Goal: Task Accomplishment & Management: Manage account settings

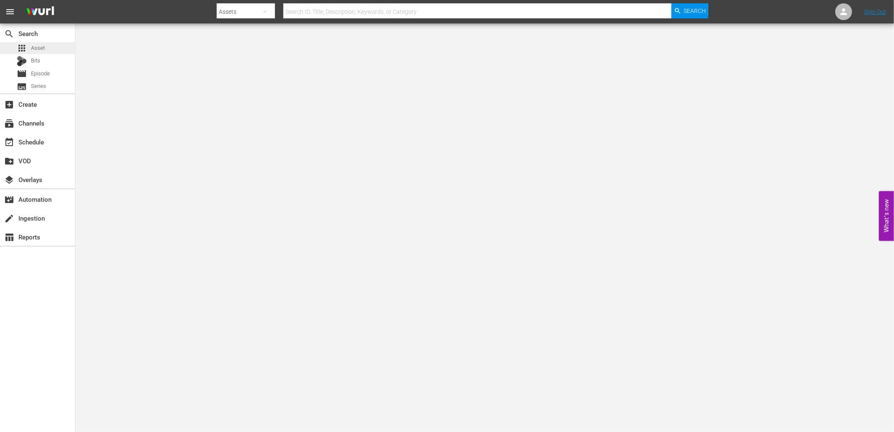
click at [42, 48] on span "Asset" at bounding box center [38, 48] width 14 height 8
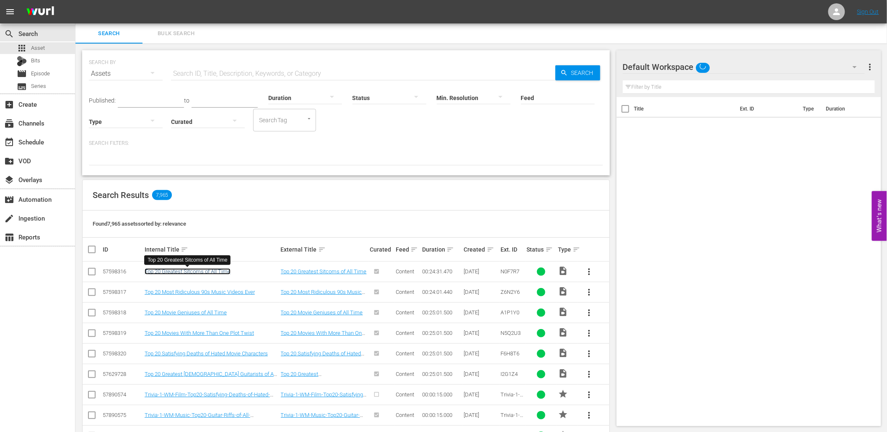
click at [195, 273] on link "Top 20 Greatest Sitcoms of All Time" at bounding box center [188, 272] width 86 height 6
click at [32, 139] on div "event_available Schedule" at bounding box center [23, 141] width 47 height 8
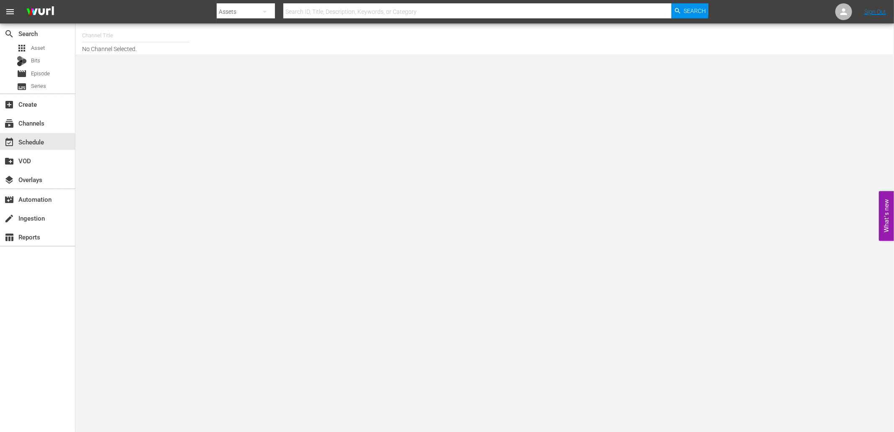
click at [123, 34] on input "text" at bounding box center [135, 36] width 107 height 20
click at [133, 62] on div "MsMojo (1955 - watchmojo_msmojo_1)" at bounding box center [197, 59] width 217 height 20
type input "MsMojo (1955 - watchmojo_msmojo_1)"
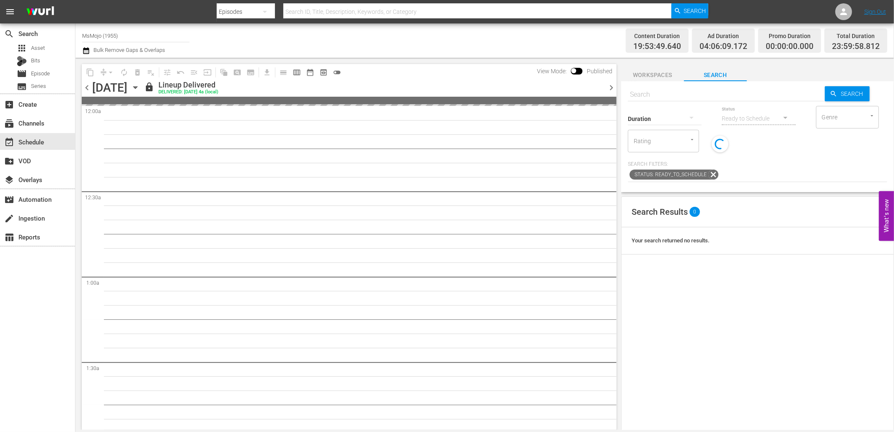
click at [610, 85] on span "chevron_right" at bounding box center [611, 88] width 10 height 10
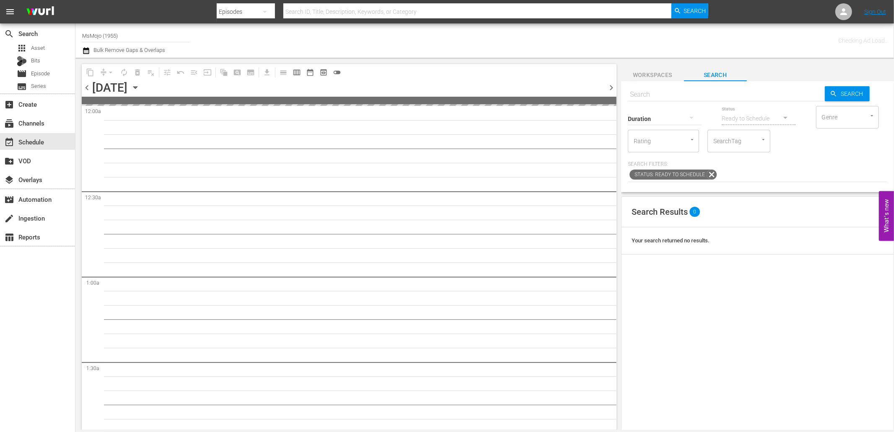
click at [610, 85] on span "chevron_right" at bounding box center [611, 88] width 10 height 10
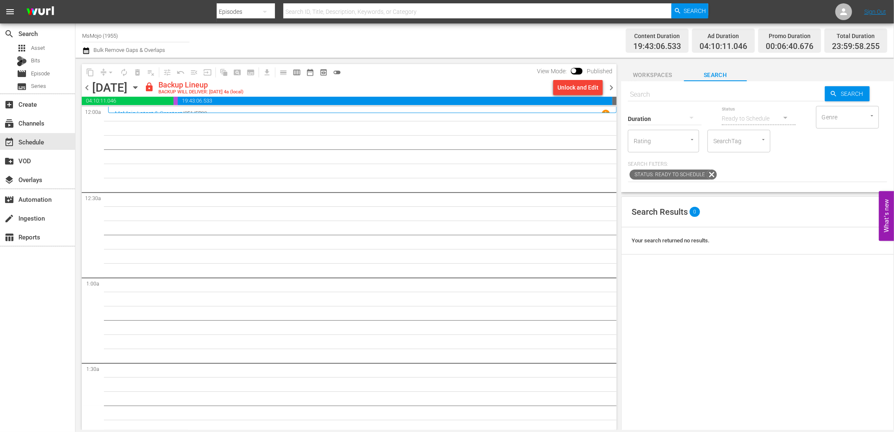
click at [581, 85] on div "Unlock and Edit" at bounding box center [577, 87] width 41 height 15
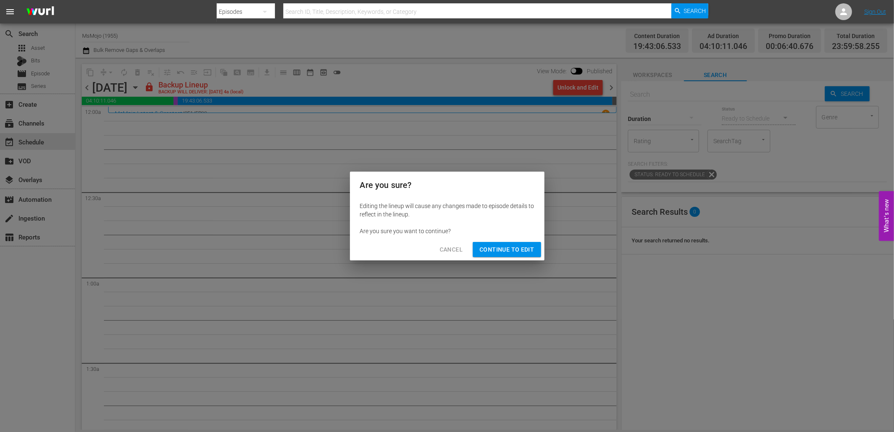
click at [505, 241] on div "Cancel Continue to Edit" at bounding box center [447, 250] width 194 height 22
click at [484, 251] on span "Continue to Edit" at bounding box center [506, 250] width 54 height 10
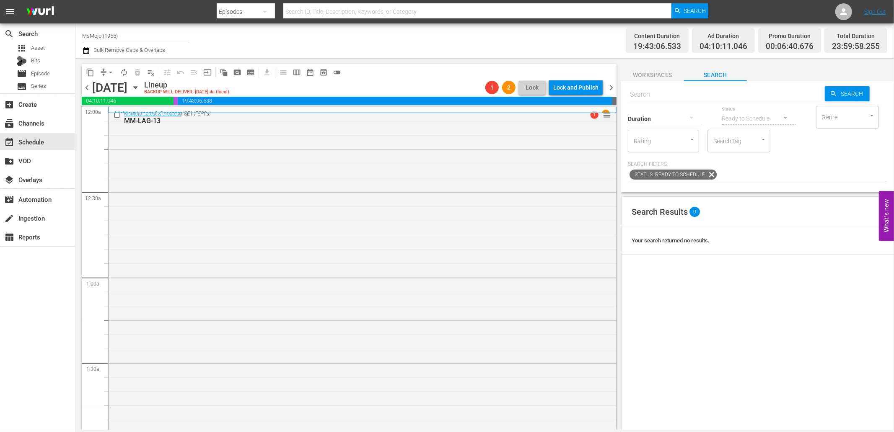
click at [87, 93] on span "chevron_left" at bounding box center [87, 88] width 10 height 10
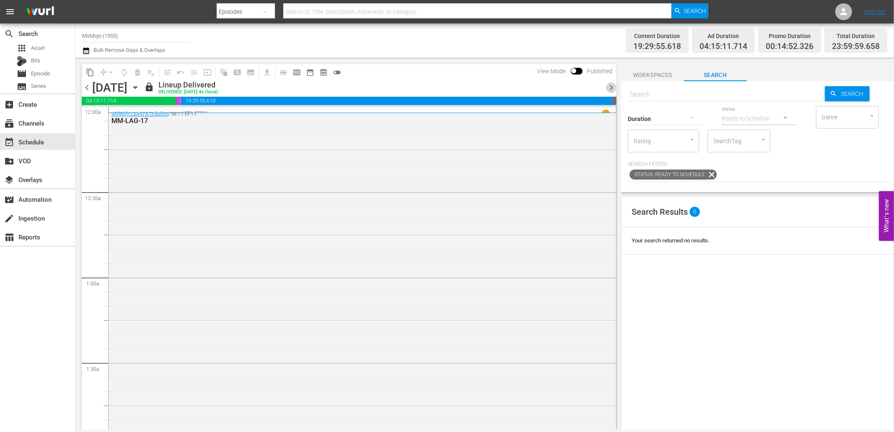
click at [615, 85] on span "chevron_right" at bounding box center [611, 88] width 10 height 10
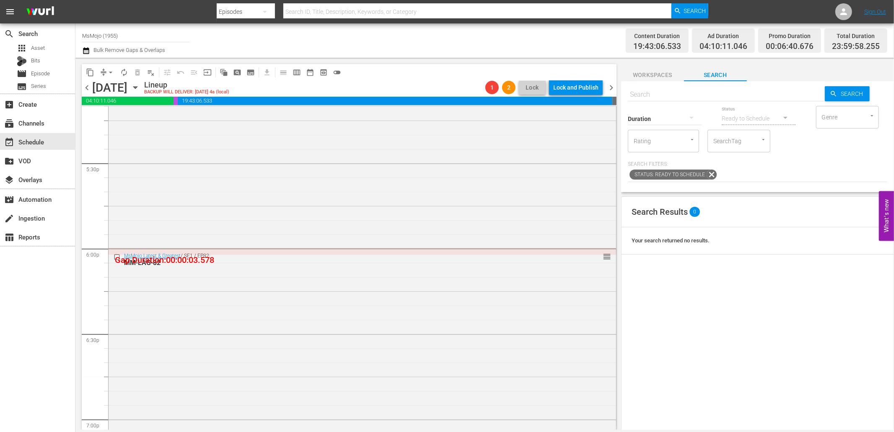
scroll to position [3779, 0]
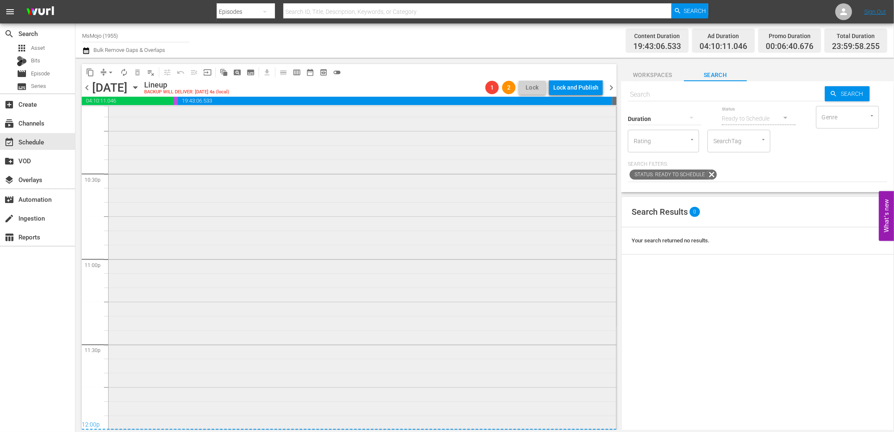
click at [353, 349] on div "MsMojo Latest & Greatest / SE1 / EP83: MM-LAG-83 1 reorder" at bounding box center [362, 258] width 507 height 339
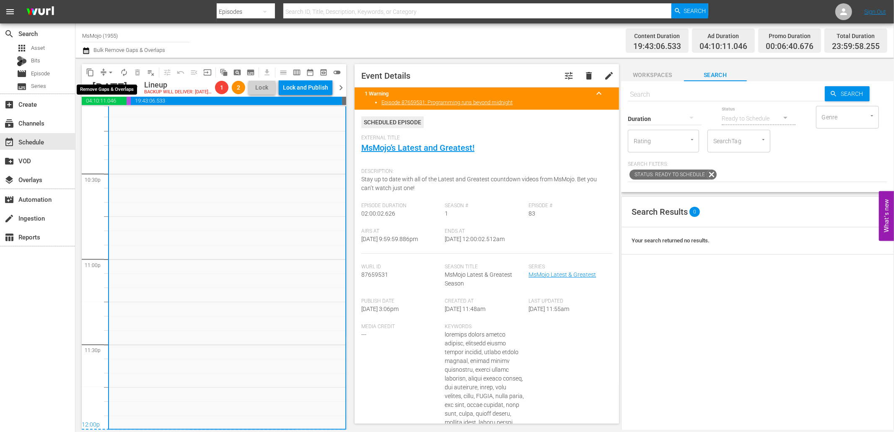
click at [106, 68] on span "arrow_drop_down" at bounding box center [110, 72] width 8 height 8
click at [130, 116] on li "Align to End of Previous Day" at bounding box center [111, 117] width 88 height 14
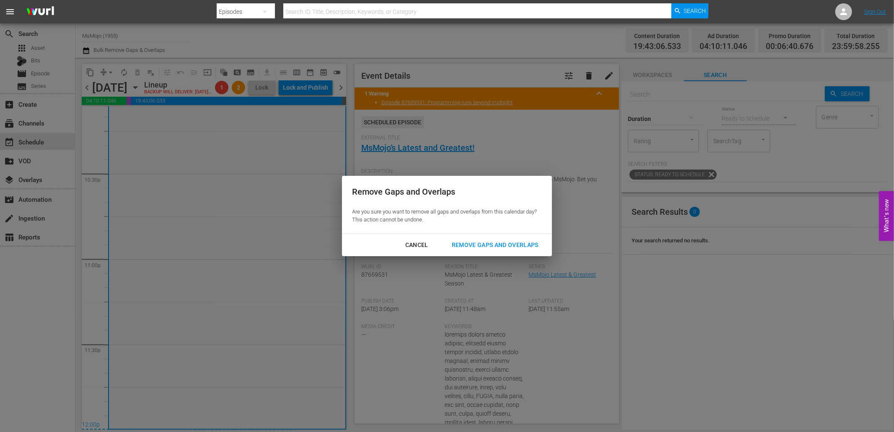
click at [466, 246] on div "Remove Gaps and Overlaps" at bounding box center [495, 245] width 100 height 10
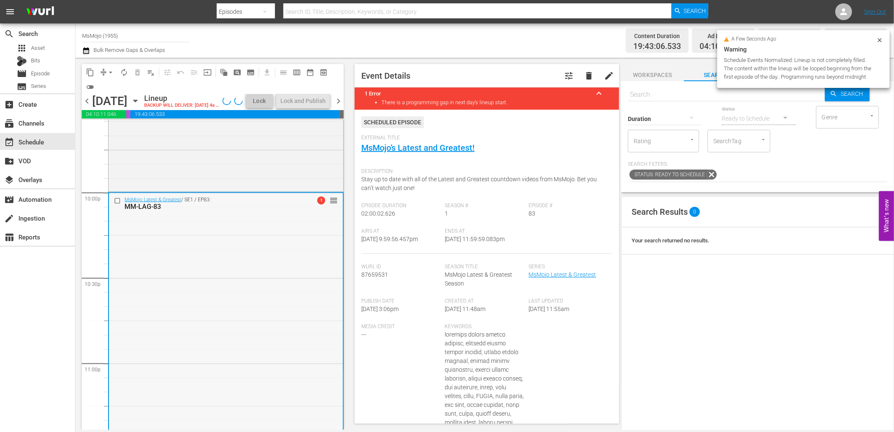
scroll to position [3686, 0]
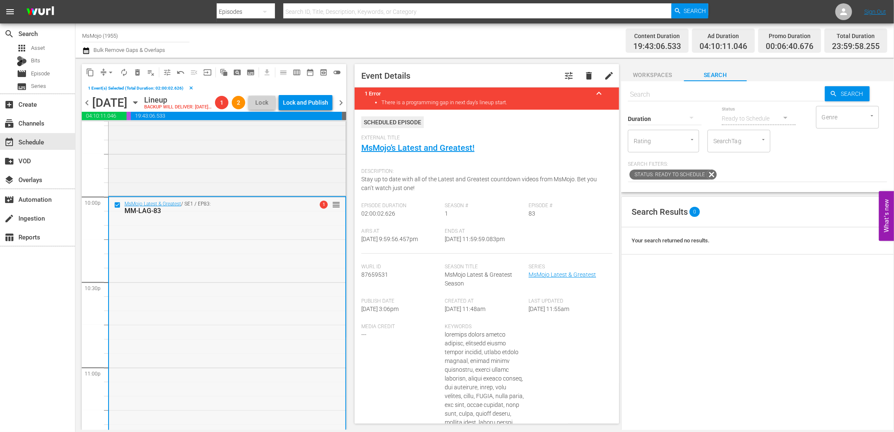
click at [208, 292] on div "MsMojo Latest & Greatest / SE1 / EP83: MM-LAG-83 1 reorder" at bounding box center [227, 366] width 236 height 339
click at [665, 98] on input "text" at bounding box center [726, 95] width 197 height 20
paste input "MM-LAG-46"
type input "MM-LAG-46"
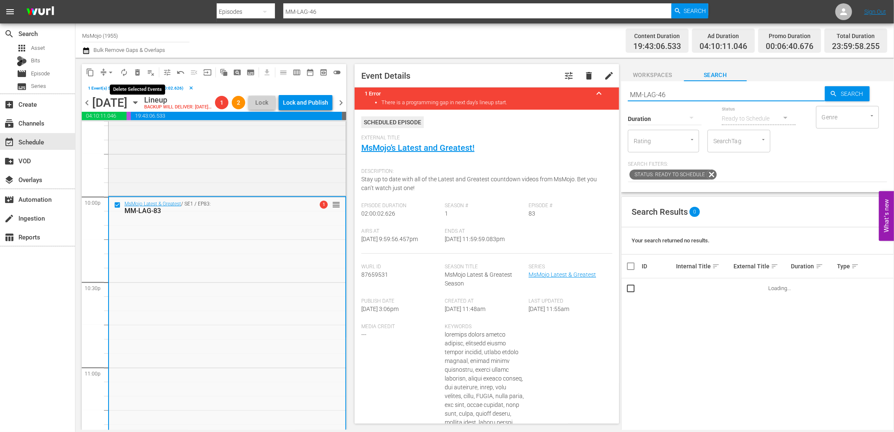
click at [137, 68] on span "delete_forever_outlined" at bounding box center [137, 72] width 8 height 8
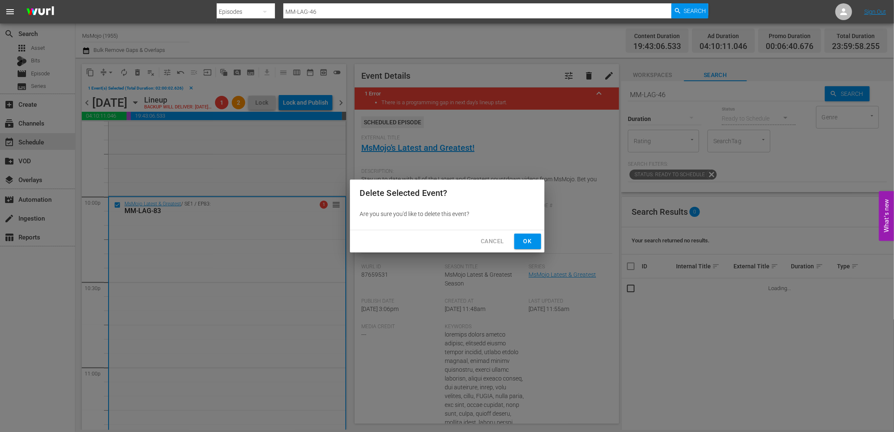
click at [530, 241] on span "Ok" at bounding box center [527, 241] width 13 height 10
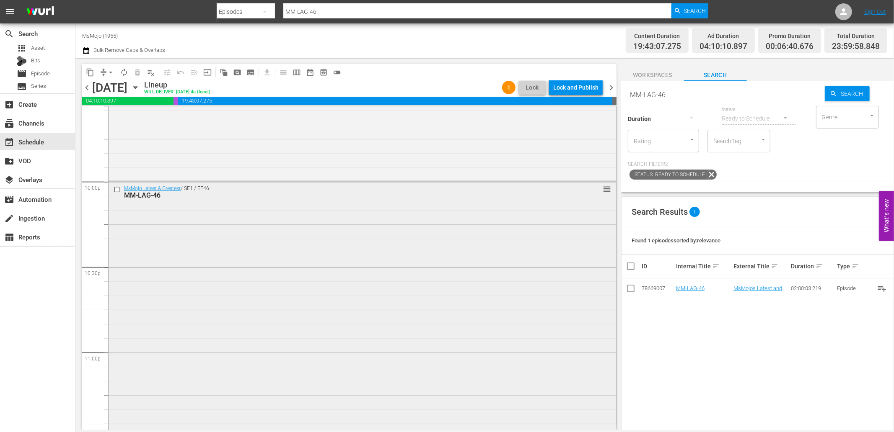
click at [221, 298] on div "MsMojo Latest & Greatest / SE1 / EP46: MM-LAG-46 reorder" at bounding box center [362, 351] width 507 height 339
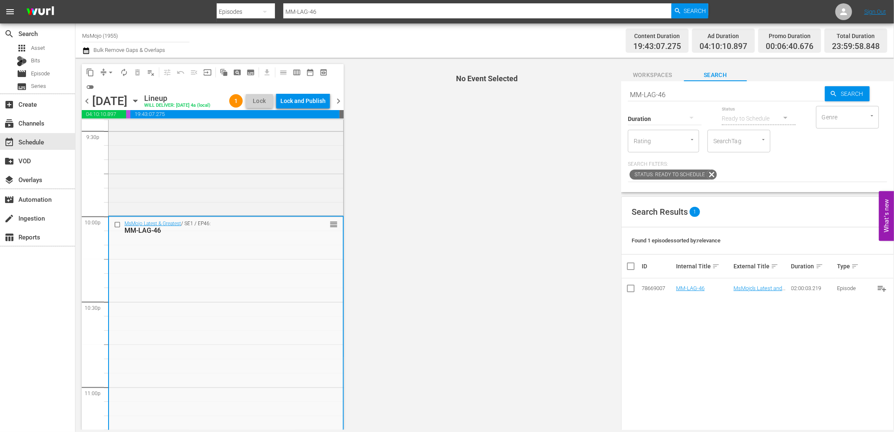
scroll to position [3655, 0]
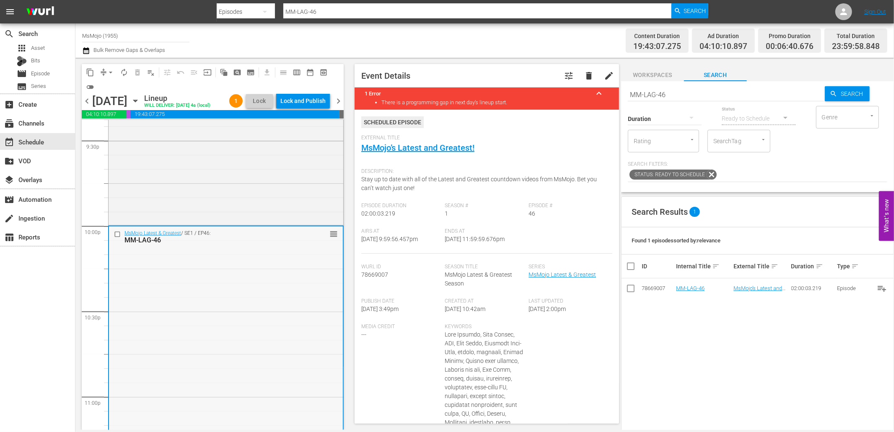
click at [198, 269] on div "MsMojo Latest & Greatest / SE1 / EP46: MM-LAG-46 reorder" at bounding box center [226, 396] width 234 height 339
drag, startPoint x: 649, startPoint y: 90, endPoint x: 579, endPoint y: 96, distance: 70.2
click at [579, 96] on div "content_copy compress arrow_drop_down autorenew_outlined delete_forever_outline…" at bounding box center [484, 244] width 818 height 372
paste input "7"
type input "MM-LAG-76"
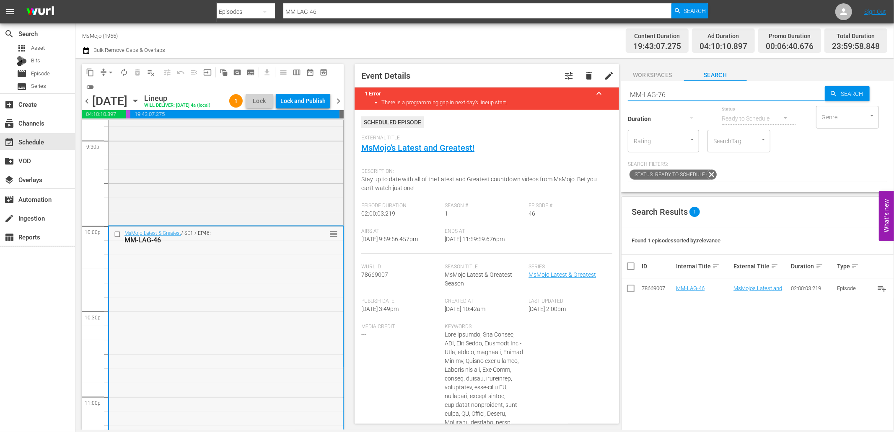
type input "MM-LAG-76"
click at [116, 238] on input "checkbox" at bounding box center [118, 234] width 9 height 7
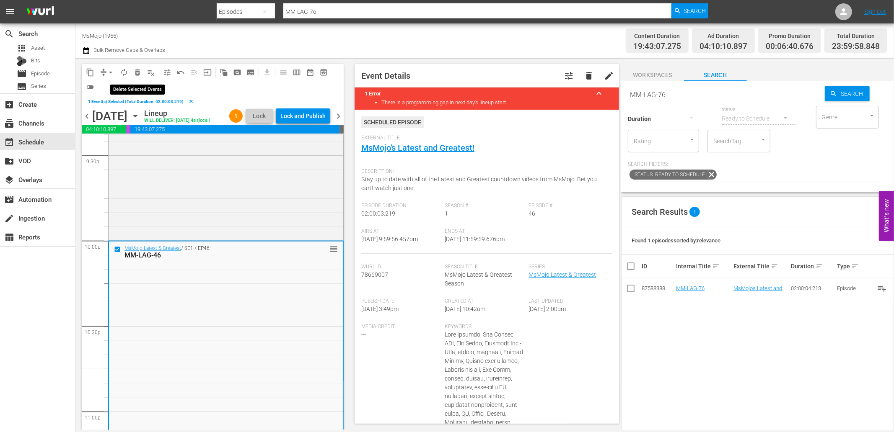
click at [138, 70] on span "delete_forever_outlined" at bounding box center [137, 72] width 8 height 8
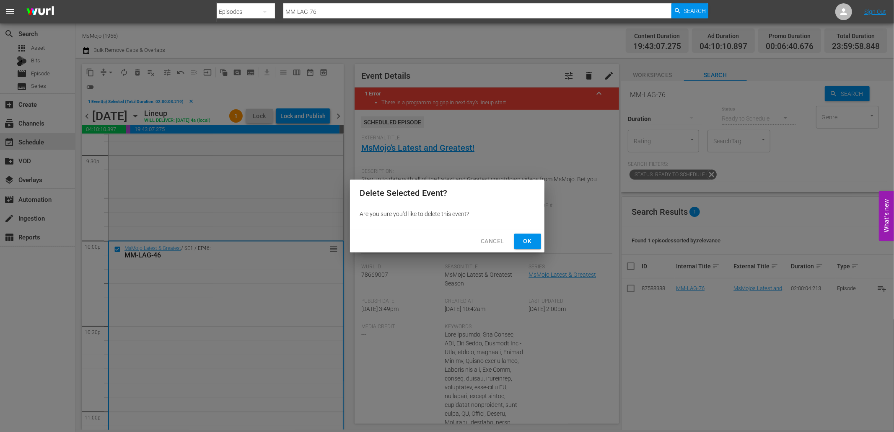
click at [522, 237] on span "Ok" at bounding box center [527, 241] width 13 height 10
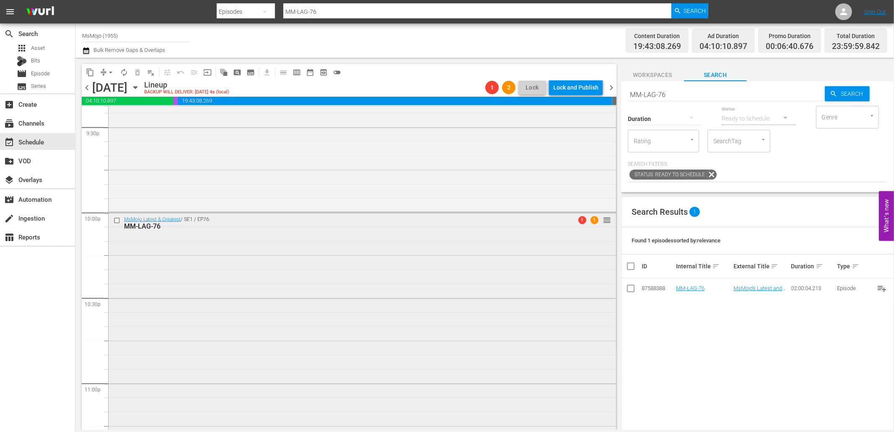
click at [281, 281] on div "MsMojo Latest & Greatest / SE1 / EP76: MM-LAG-76 1 1 reorder" at bounding box center [362, 382] width 507 height 339
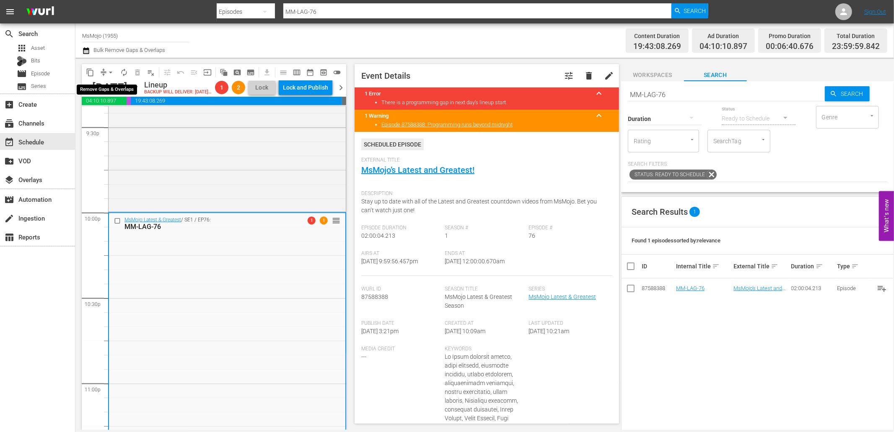
click at [102, 72] on span "compress" at bounding box center [103, 72] width 8 height 8
click at [109, 72] on span "arrow_drop_down" at bounding box center [110, 72] width 8 height 8
click at [124, 114] on li "Align to End of Previous Day" at bounding box center [111, 117] width 88 height 14
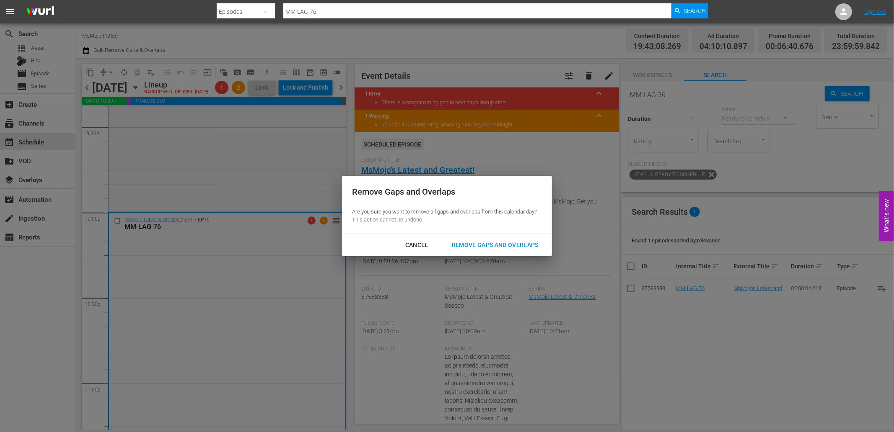
click at [470, 245] on div "Remove Gaps and Overlaps" at bounding box center [495, 245] width 100 height 10
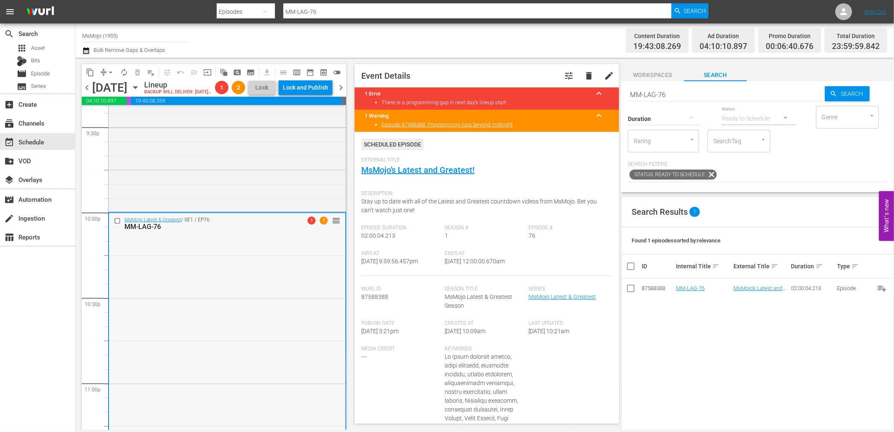
click at [248, 324] on div "MsMojo Latest & Greatest / SE1 / EP76: MM-LAG-76 1 1 reorder" at bounding box center [227, 382] width 236 height 339
click at [340, 93] on span "chevron_right" at bounding box center [341, 88] width 10 height 10
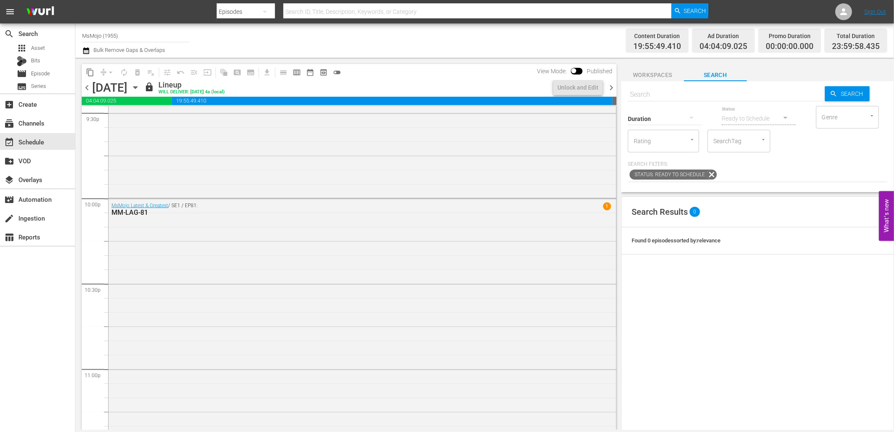
scroll to position [3655, 0]
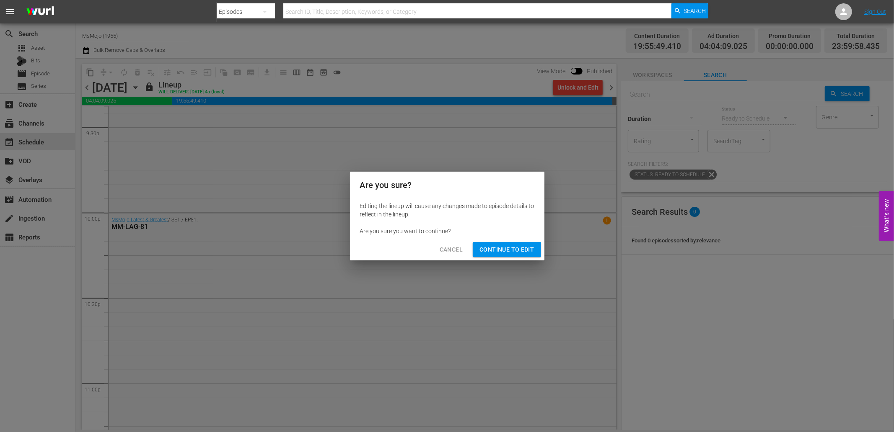
click at [495, 241] on div "Cancel Continue to Edit" at bounding box center [447, 250] width 194 height 22
click at [496, 254] on span "Continue to Edit" at bounding box center [506, 250] width 54 height 10
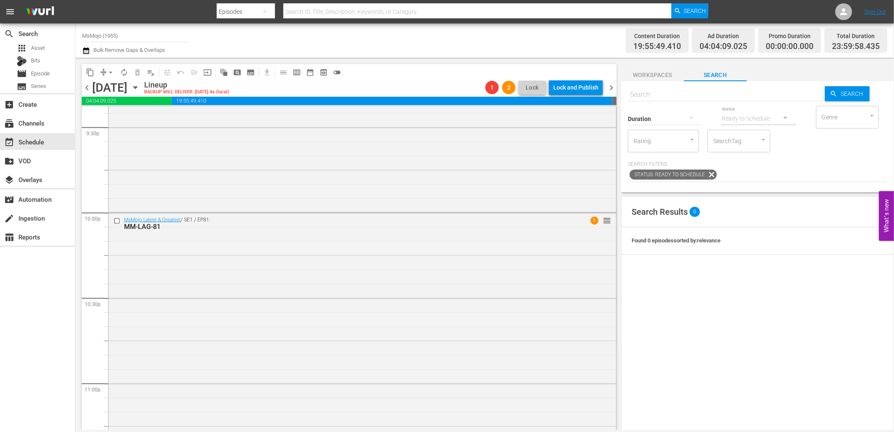
click at [610, 88] on span "chevron_right" at bounding box center [611, 88] width 10 height 10
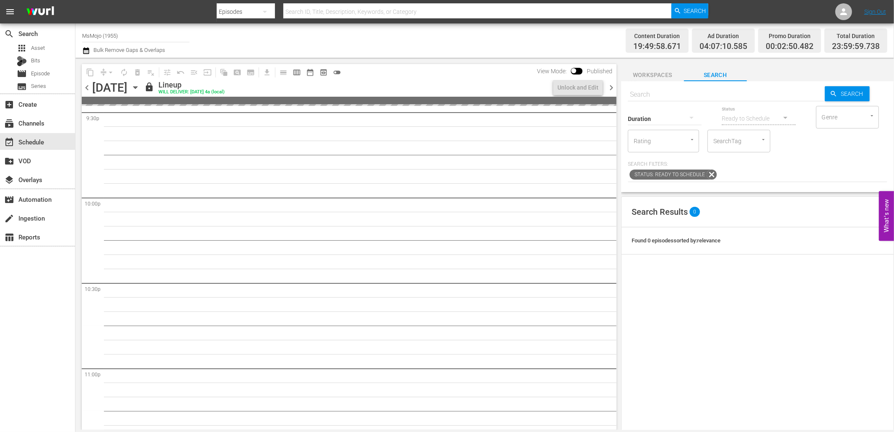
scroll to position [3655, 0]
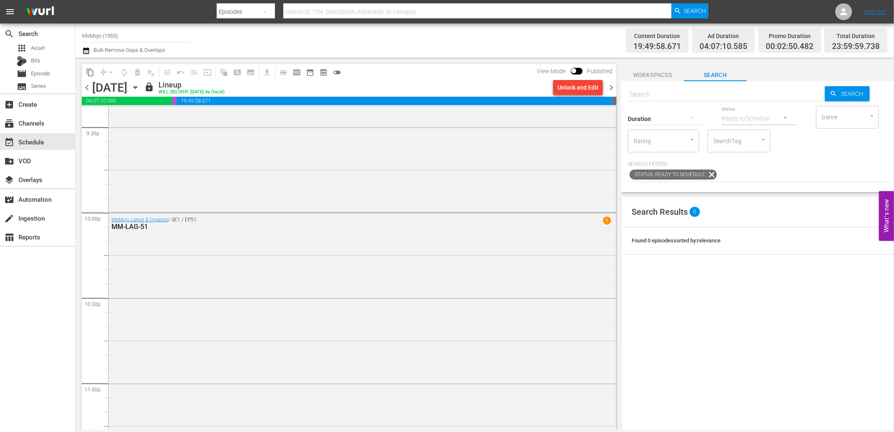
click at [575, 91] on div "Unlock and Edit" at bounding box center [577, 87] width 41 height 15
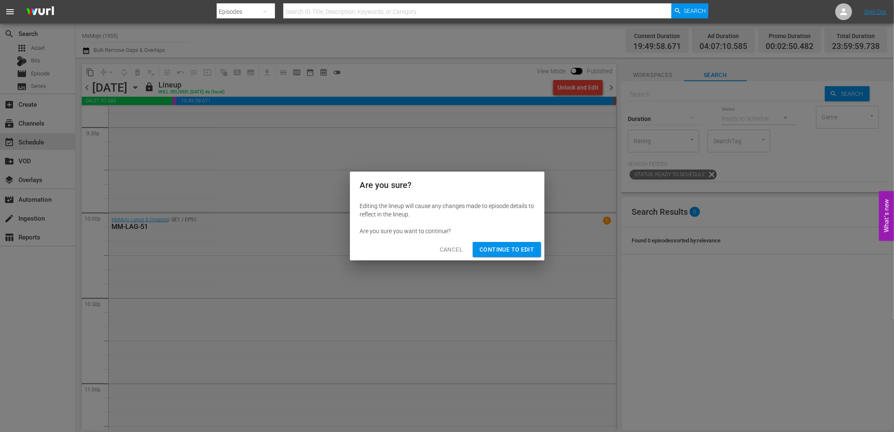
click at [498, 252] on span "Continue to Edit" at bounding box center [506, 250] width 54 height 10
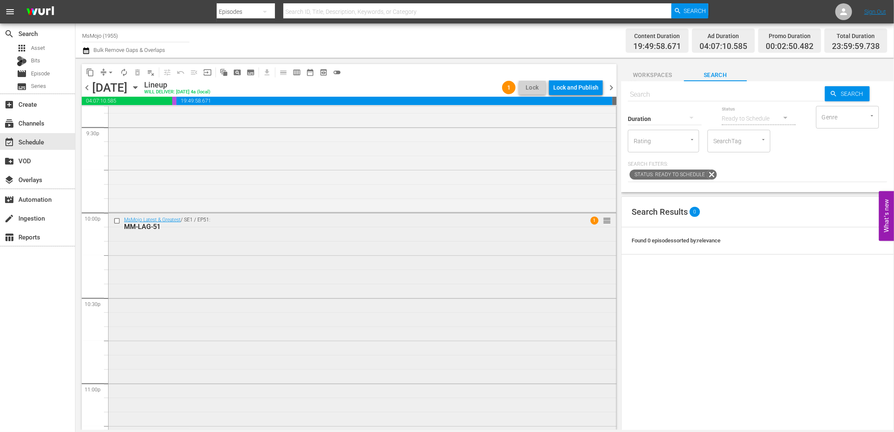
click at [242, 247] on div "MsMojo Latest & Greatest / SE1 / EP51: MM-LAG-51 1 reorder" at bounding box center [362, 382] width 507 height 339
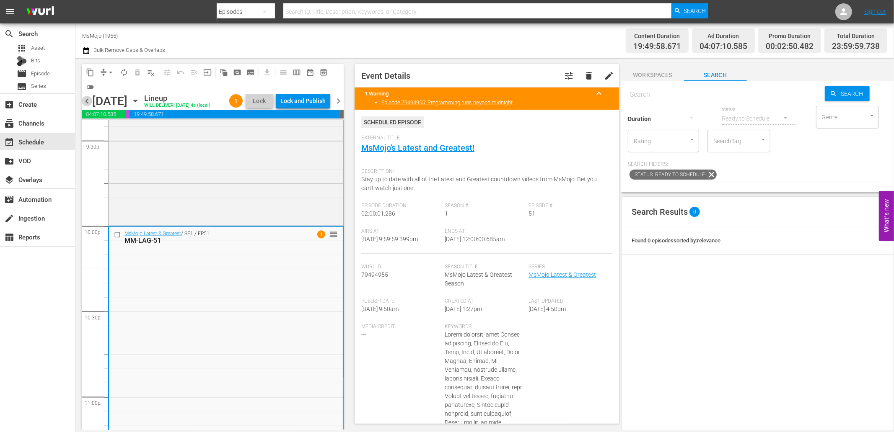
click at [87, 106] on span "chevron_left" at bounding box center [87, 101] width 10 height 10
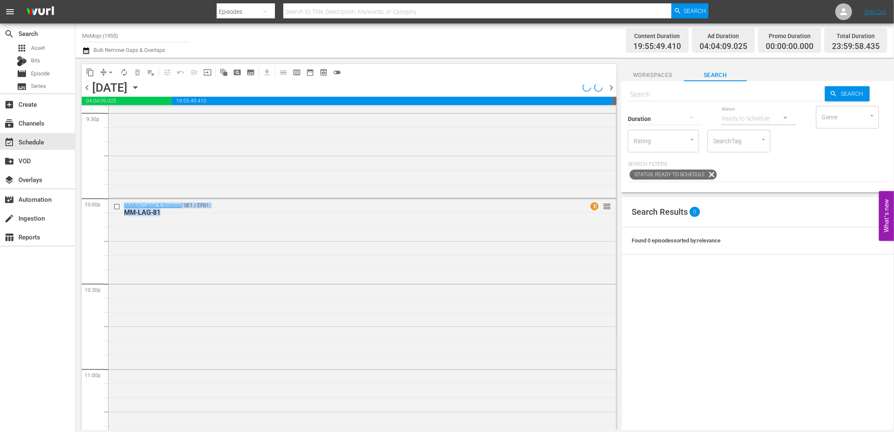
scroll to position [3655, 0]
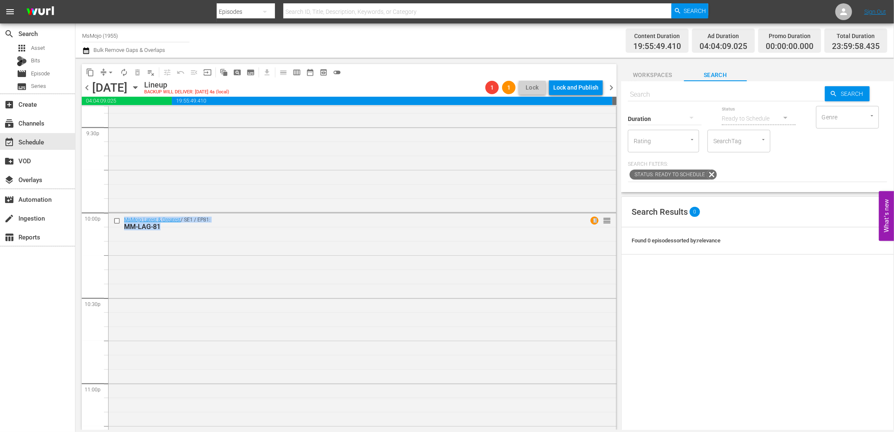
click at [86, 86] on span "chevron_left" at bounding box center [87, 88] width 10 height 10
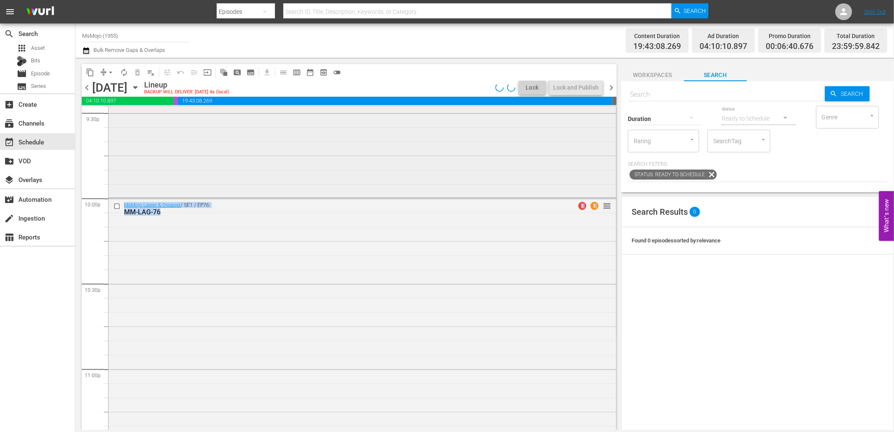
scroll to position [3655, 0]
click at [207, 292] on div "MsMojo Latest & Greatest / SE1 / EP76: MM-LAG-76 1 1 reorder" at bounding box center [362, 382] width 507 height 339
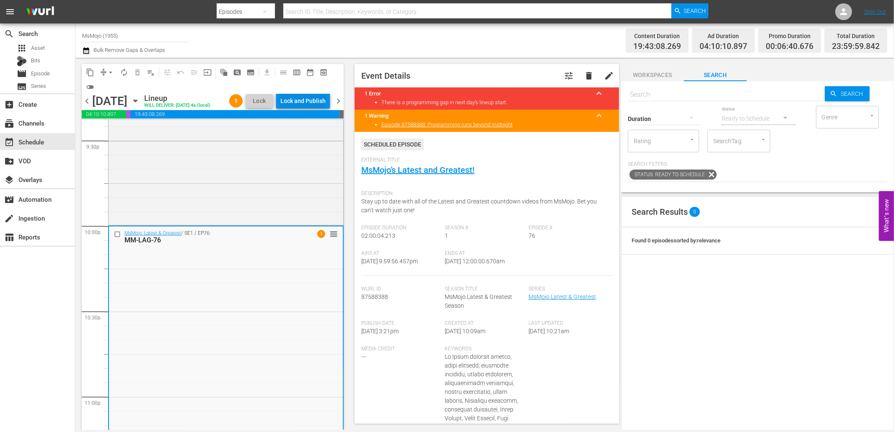
click at [309, 99] on div "Lock and Publish" at bounding box center [302, 100] width 45 height 15
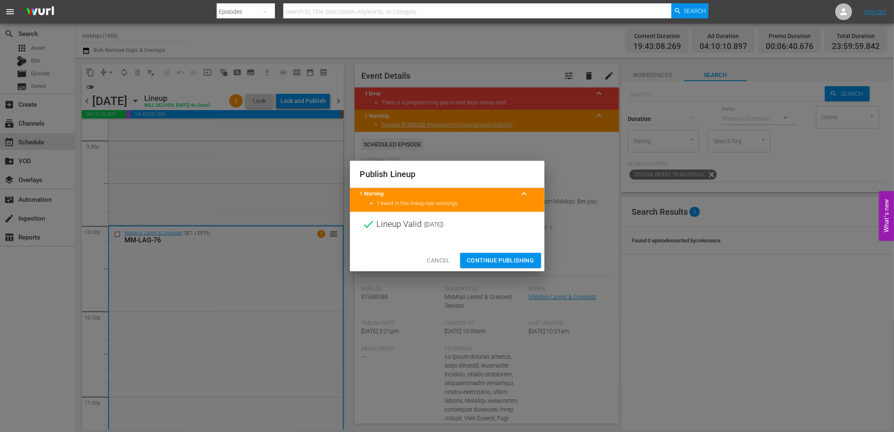
click at [483, 262] on span "Continue Publishing" at bounding box center [500, 261] width 67 height 10
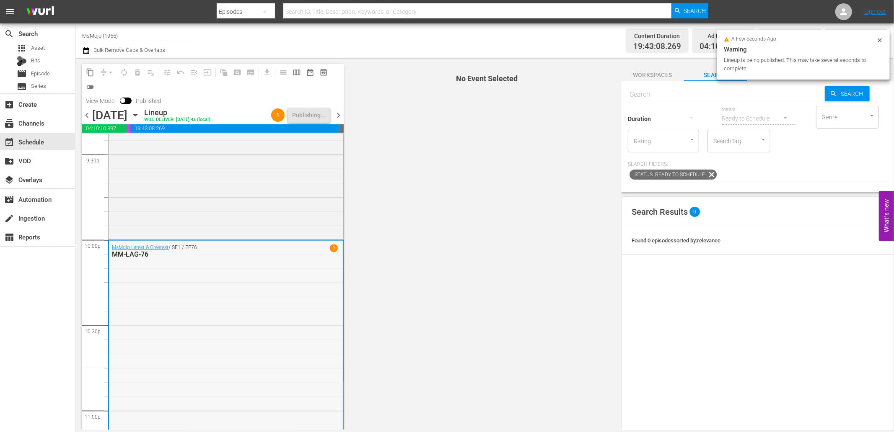
click at [313, 331] on div "MsMojo Latest & Greatest / SE1 / EP76: MM-LAG-76 1" at bounding box center [226, 410] width 234 height 339
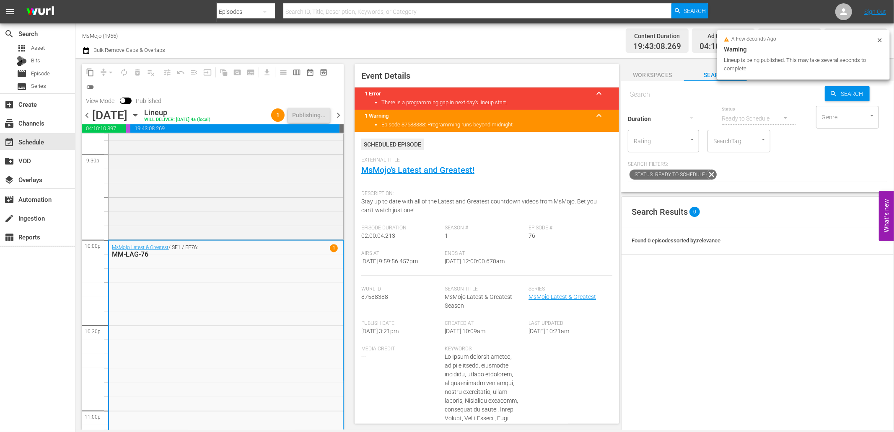
drag, startPoint x: 516, startPoint y: 261, endPoint x: 474, endPoint y: 266, distance: 42.3
click at [474, 266] on div "Ends At 9/27/25 @ 12:00:00.670am" at bounding box center [487, 264] width 84 height 26
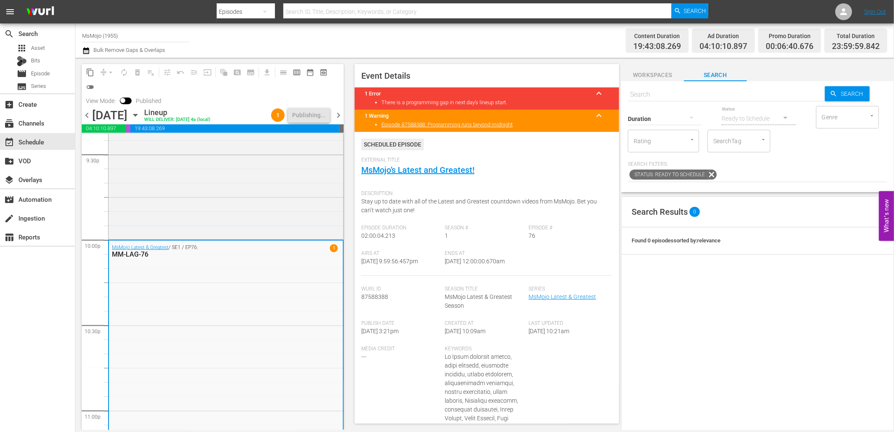
copy span "12:00:00.670am"
click at [206, 330] on div "MsMojo Latest & Greatest / SE1 / EP76: MM-LAG-76 1" at bounding box center [226, 410] width 234 height 339
click at [342, 111] on span "chevron_right" at bounding box center [338, 115] width 10 height 10
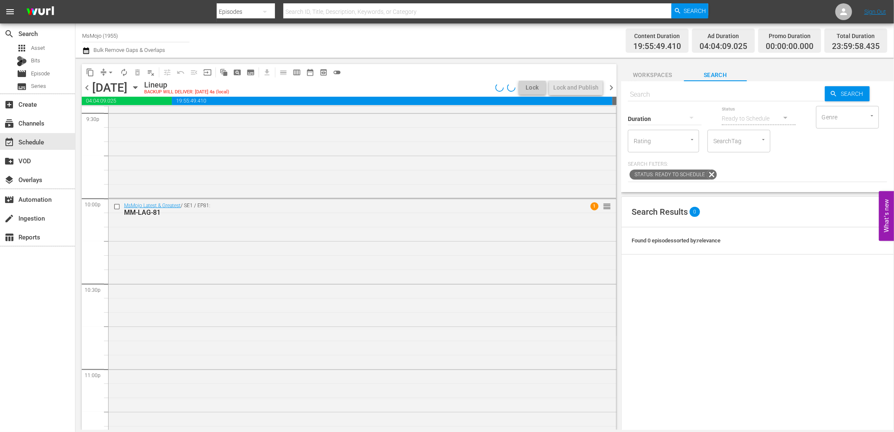
scroll to position [3655, 0]
click at [139, 398] on div "MsMojo Latest & Greatest / SE1 / EP81: MM-LAG-81 1 reorder" at bounding box center [362, 382] width 507 height 339
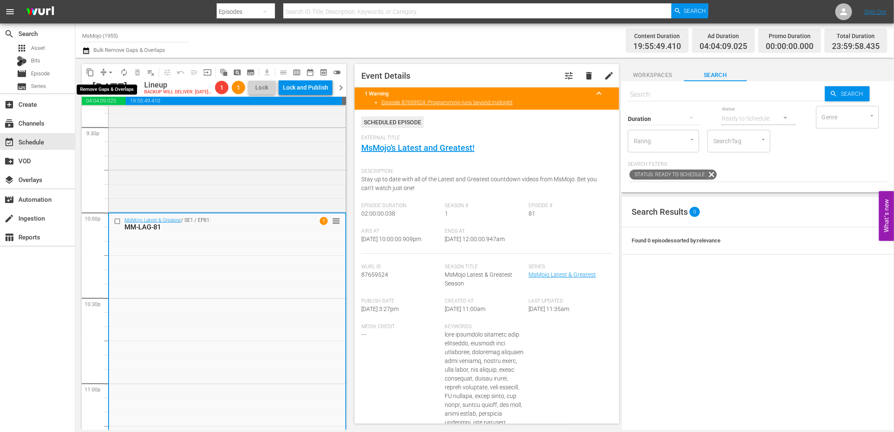
click at [109, 67] on button "arrow_drop_down" at bounding box center [110, 72] width 13 height 13
click at [100, 111] on li "Align to End of Previous Day" at bounding box center [111, 117] width 88 height 14
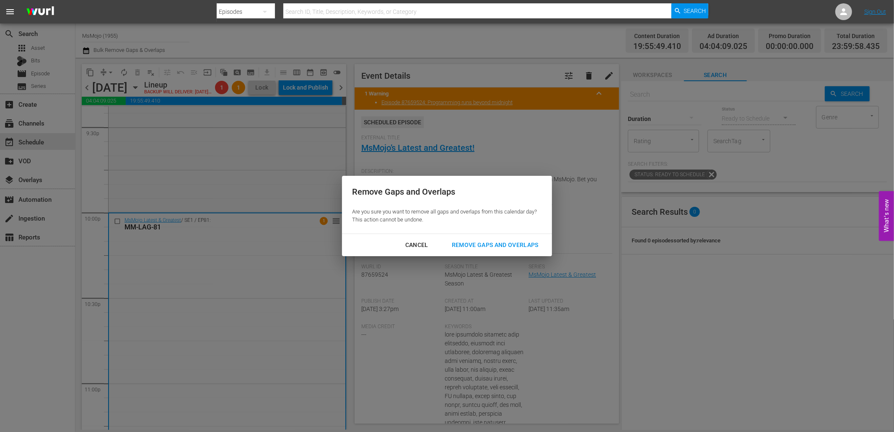
click at [497, 250] on button "Remove Gaps and Overlaps" at bounding box center [495, 246] width 107 height 16
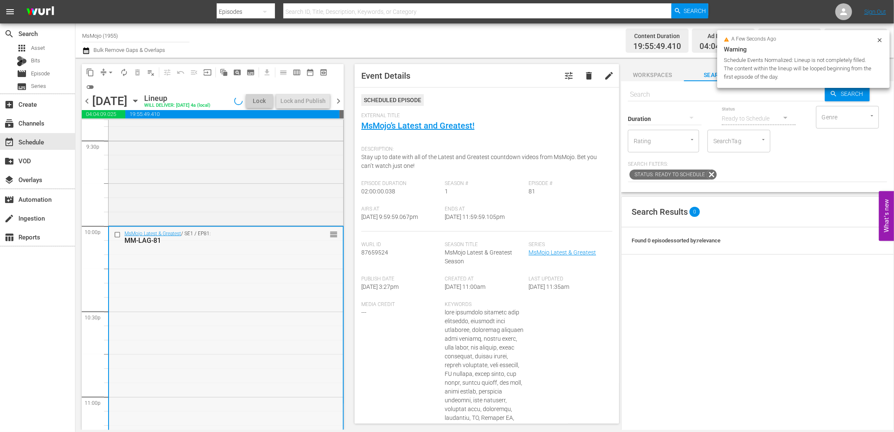
click at [169, 309] on div "MsMojo Latest & Greatest / SE1 / EP81: MM-LAG-81 reorder" at bounding box center [226, 396] width 234 height 339
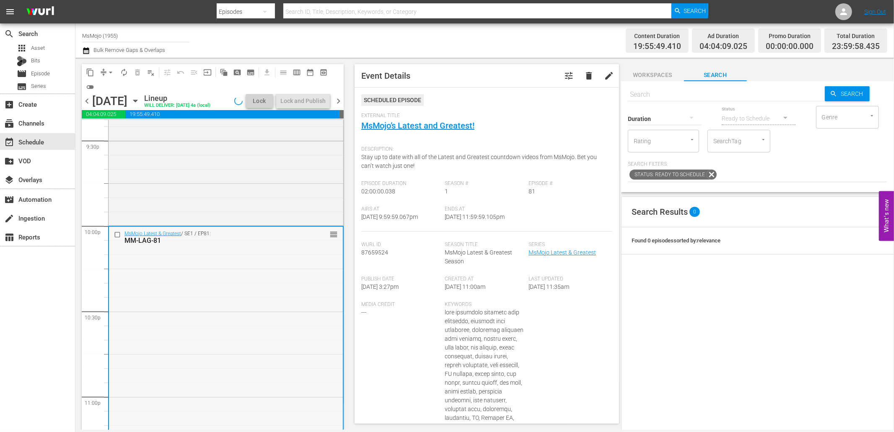
click at [115, 238] on input "checkbox" at bounding box center [118, 234] width 9 height 7
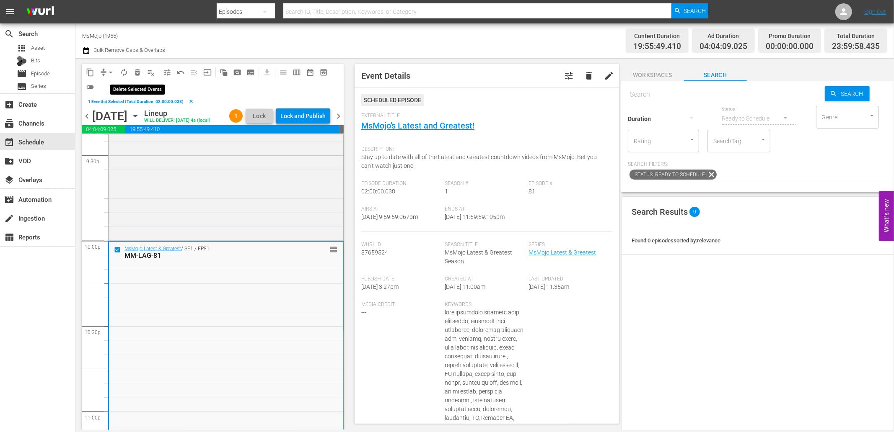
click at [137, 68] on span "delete_forever_outlined" at bounding box center [137, 72] width 8 height 8
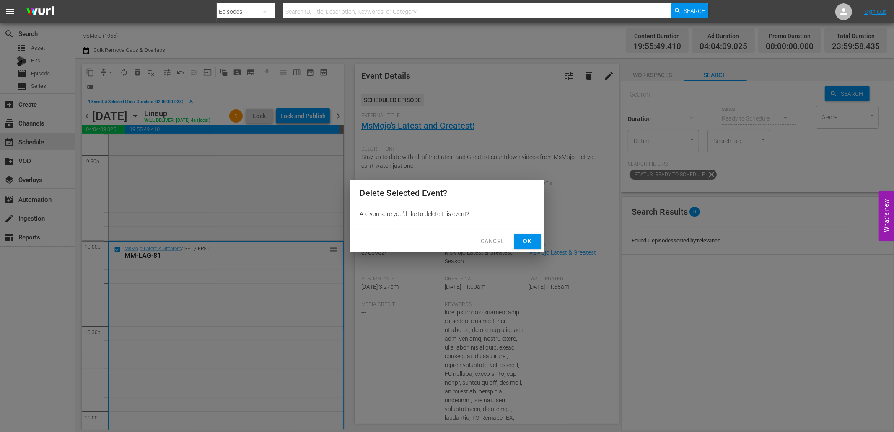
click at [531, 244] on span "Ok" at bounding box center [527, 241] width 13 height 10
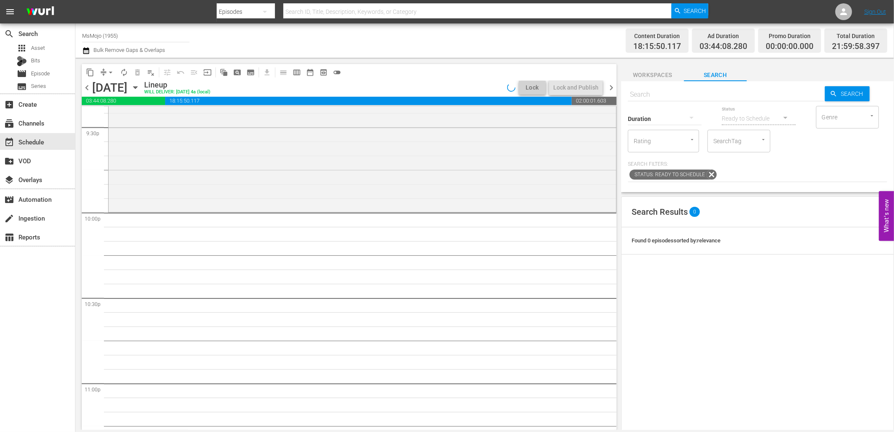
click at [652, 93] on input "text" at bounding box center [726, 95] width 197 height 20
paste input "MM-LAG-50"
type input "MM-LAG-50"
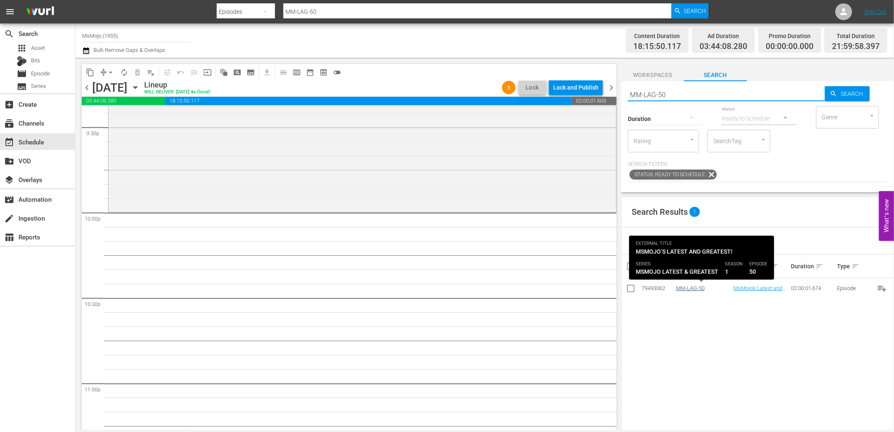
type input "MM-LAG-50"
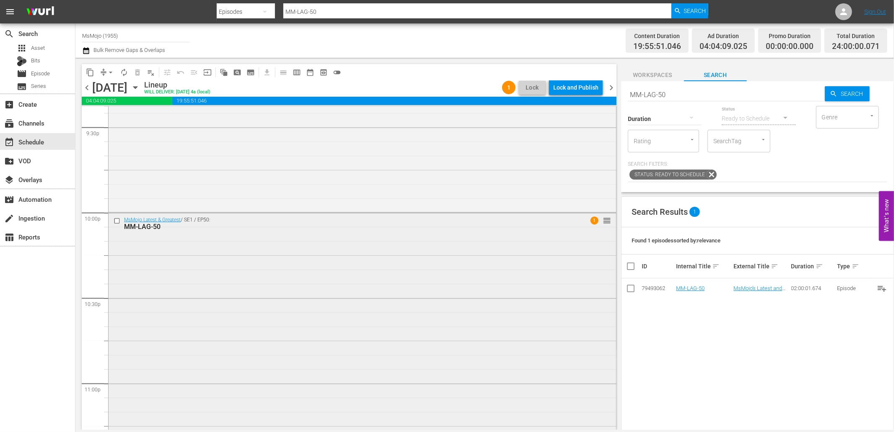
click at [345, 316] on div "MsMojo Latest & Greatest / SE1 / EP50: MM-LAG-50 1 reorder" at bounding box center [362, 382] width 507 height 339
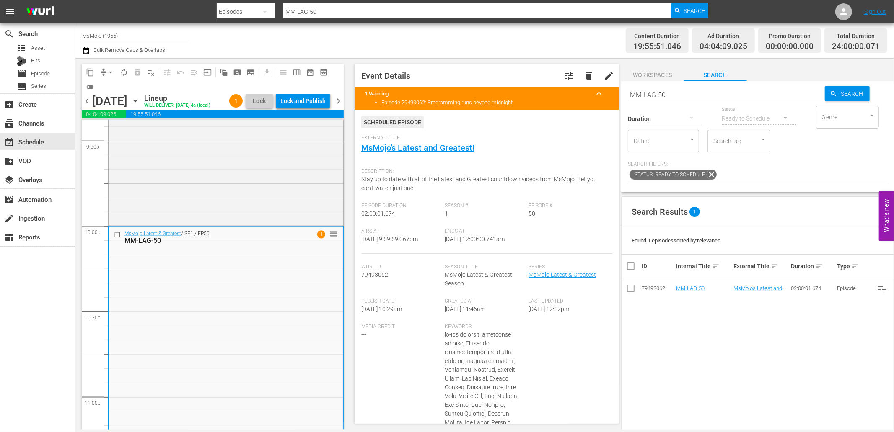
drag, startPoint x: 493, startPoint y: 235, endPoint x: 489, endPoint y: 235, distance: 4.6
click at [489, 235] on div "Ends At 9/28/25 @ 12:00:00.741am" at bounding box center [487, 241] width 84 height 26
click at [311, 97] on div "Lock and Publish" at bounding box center [302, 100] width 45 height 15
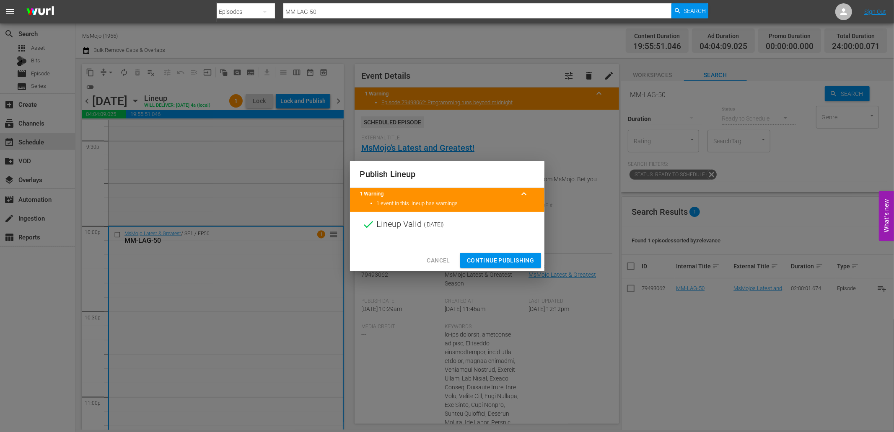
click at [485, 257] on span "Continue Publishing" at bounding box center [500, 261] width 67 height 10
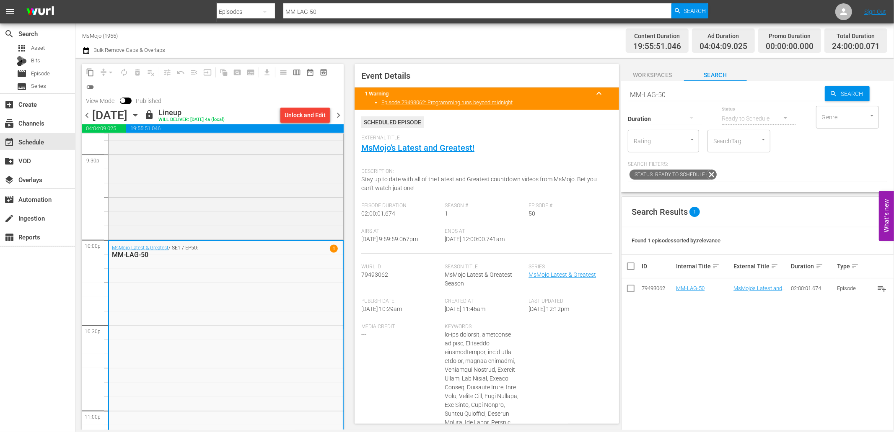
click at [340, 114] on span "chevron_right" at bounding box center [338, 115] width 10 height 10
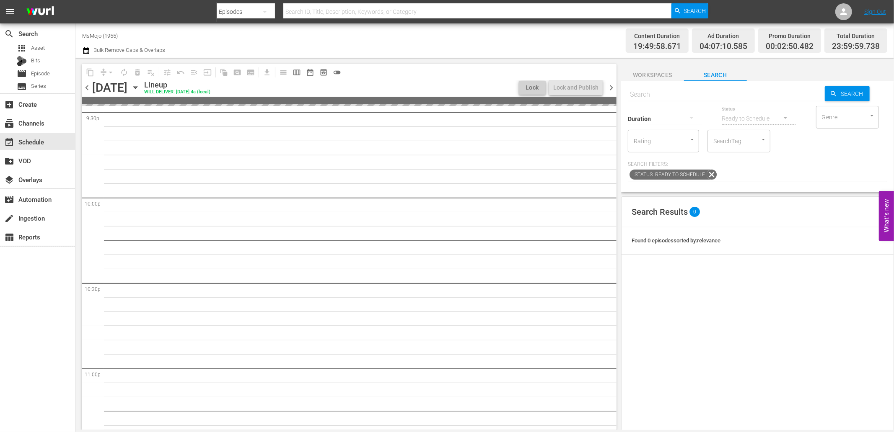
scroll to position [3655, 0]
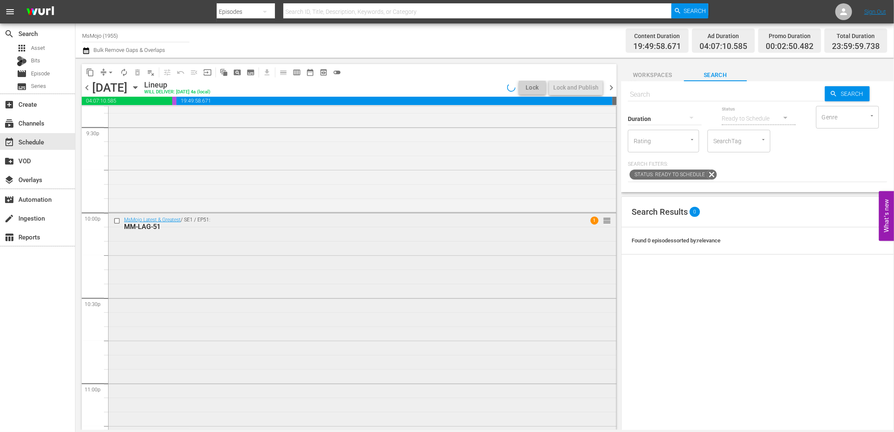
click at [286, 361] on div "MsMojo Latest & Greatest / SE1 / EP51: MM-LAG-51 1 reorder" at bounding box center [362, 382] width 507 height 339
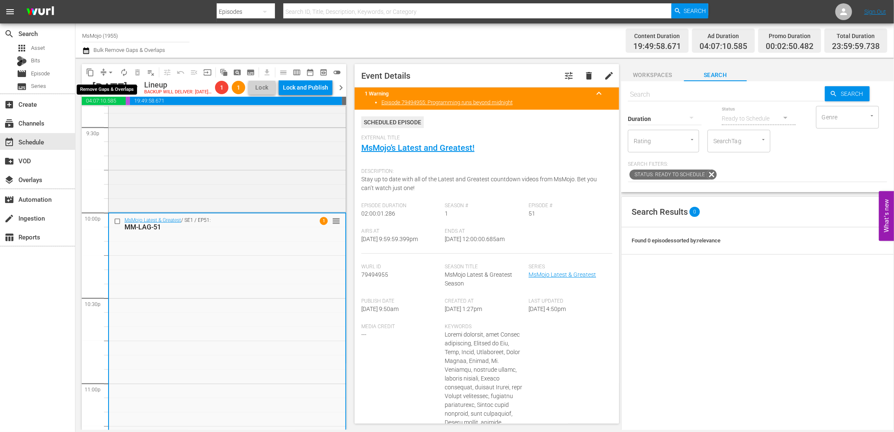
click at [112, 72] on span "arrow_drop_down" at bounding box center [110, 72] width 8 height 8
click at [129, 118] on li "Align to End of Previous Day" at bounding box center [111, 117] width 88 height 14
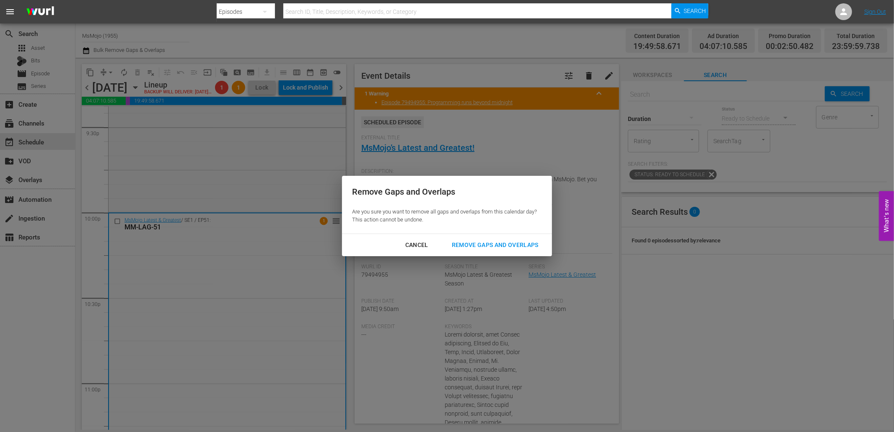
click at [489, 245] on div "Remove Gaps and Overlaps" at bounding box center [495, 245] width 100 height 10
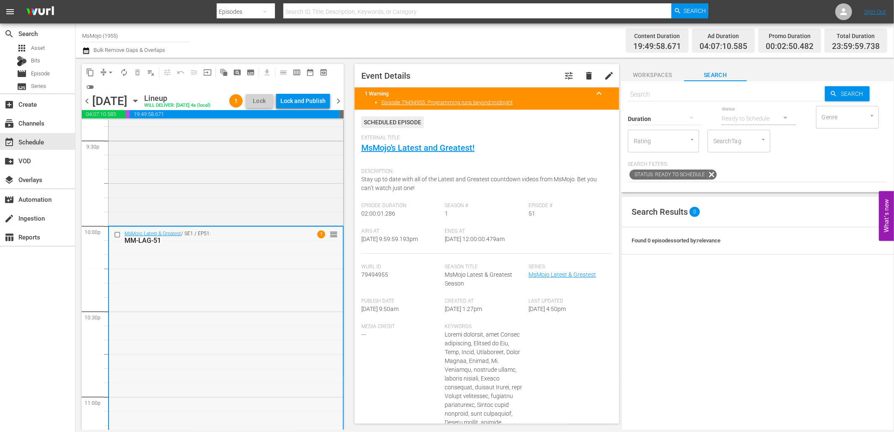
click at [237, 315] on div "MsMojo Latest & Greatest / SE1 / EP51: MM-LAG-51 1 reorder" at bounding box center [226, 396] width 234 height 339
click at [244, 183] on div "Rabbit Holes / SE1 / EP1: MM-Rabbit-Hole_E1_T4A0K0 reorder" at bounding box center [226, 97] width 235 height 254
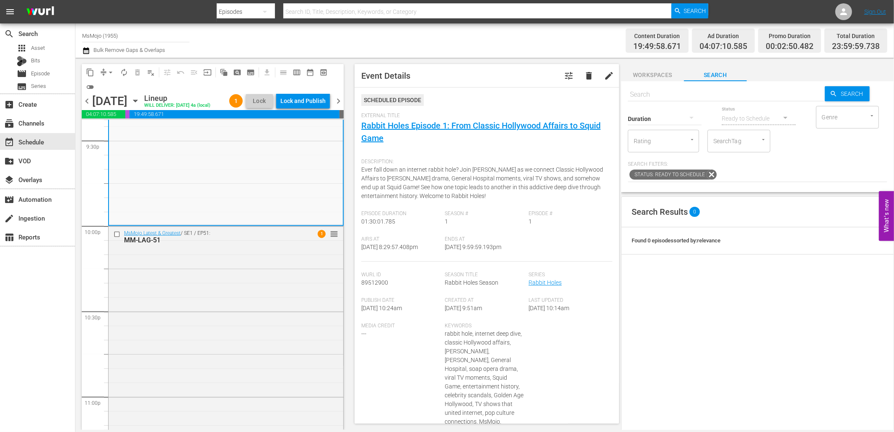
click at [242, 299] on div "MsMojo Latest & Greatest / SE1 / EP51: MM-LAG-51 1 reorder" at bounding box center [226, 396] width 235 height 339
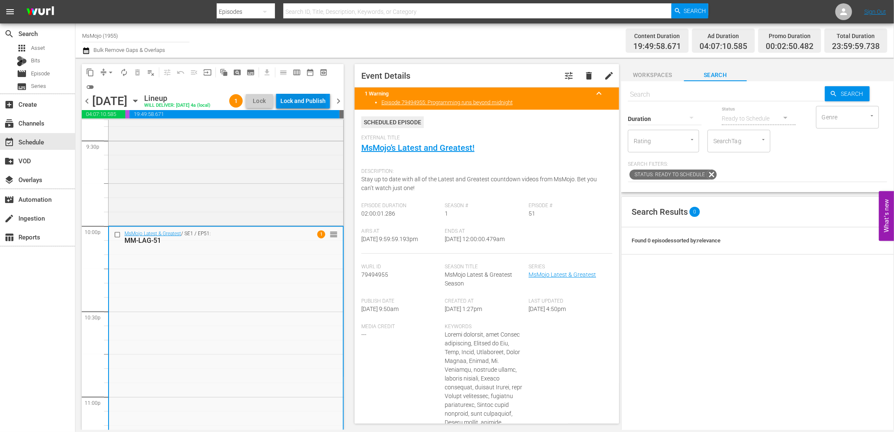
click at [300, 103] on div "Lock and Publish" at bounding box center [302, 100] width 45 height 15
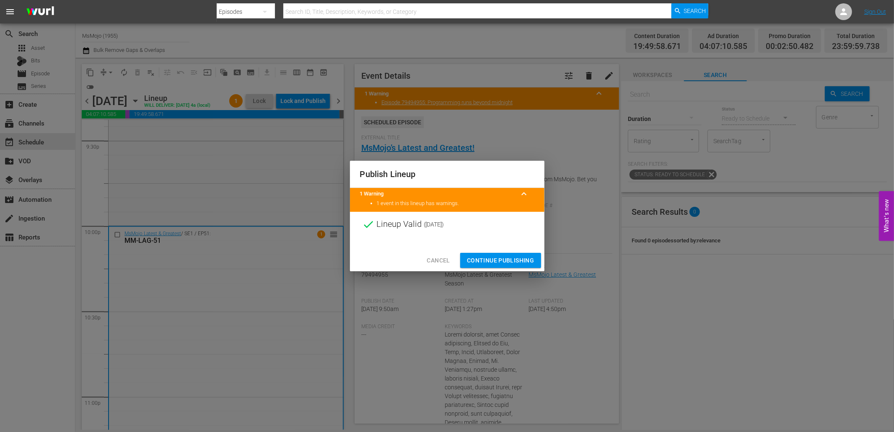
click at [493, 260] on span "Continue Publishing" at bounding box center [500, 261] width 67 height 10
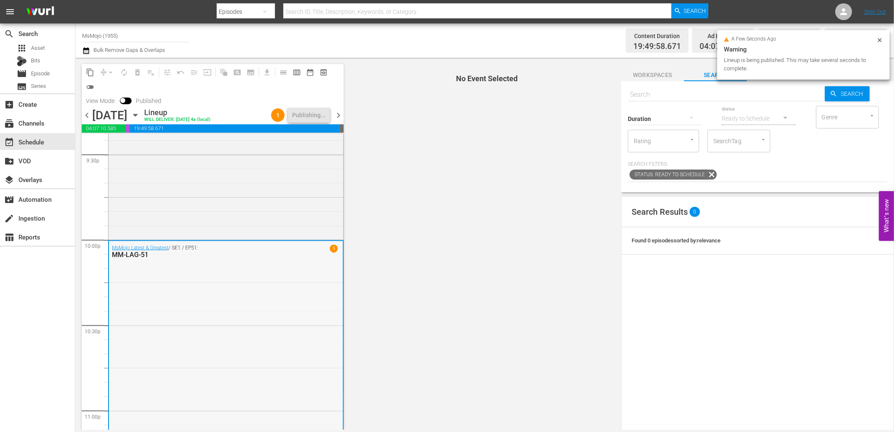
click at [238, 329] on div "MsMojo Latest & Greatest / SE1 / EP51: MM-LAG-51 1" at bounding box center [226, 410] width 234 height 339
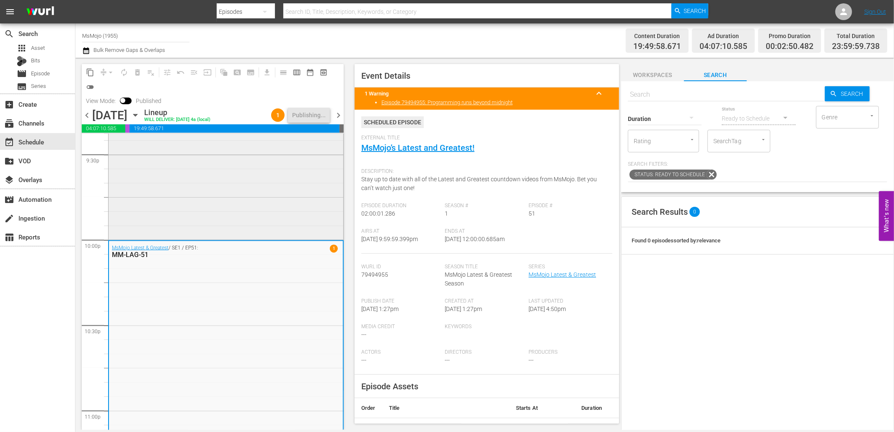
click at [212, 197] on div "Rabbit Holes / SE1 / EP1: MM-Rabbit-Hole_E1_T4A0K0" at bounding box center [226, 111] width 235 height 254
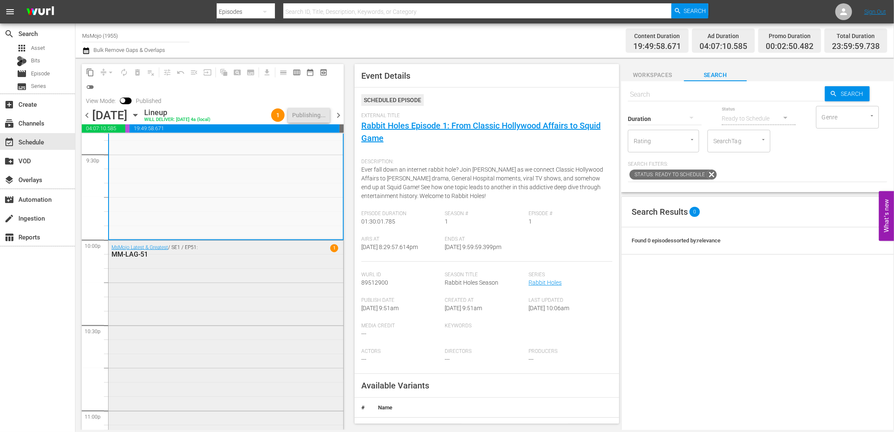
click at [223, 283] on div "MsMojo Latest & Greatest / SE1 / EP51: MM-LAG-51 1" at bounding box center [226, 410] width 235 height 339
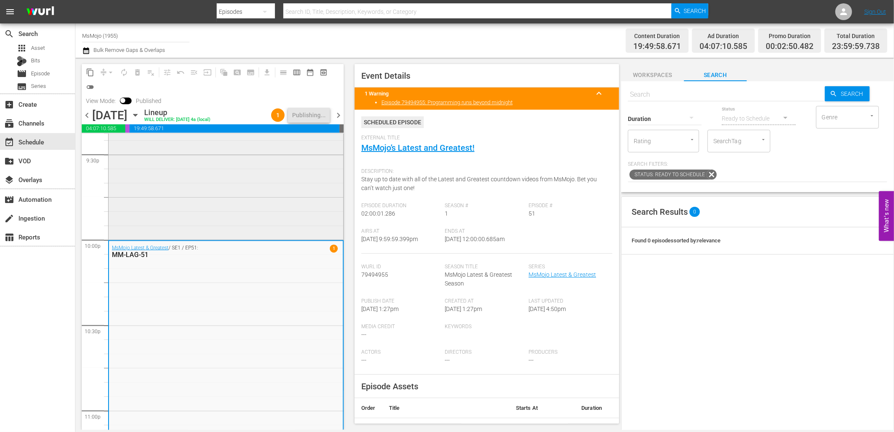
click at [201, 182] on div "Rabbit Holes / SE1 / EP1: MM-Rabbit-Hole_E1_T4A0K0" at bounding box center [226, 111] width 235 height 254
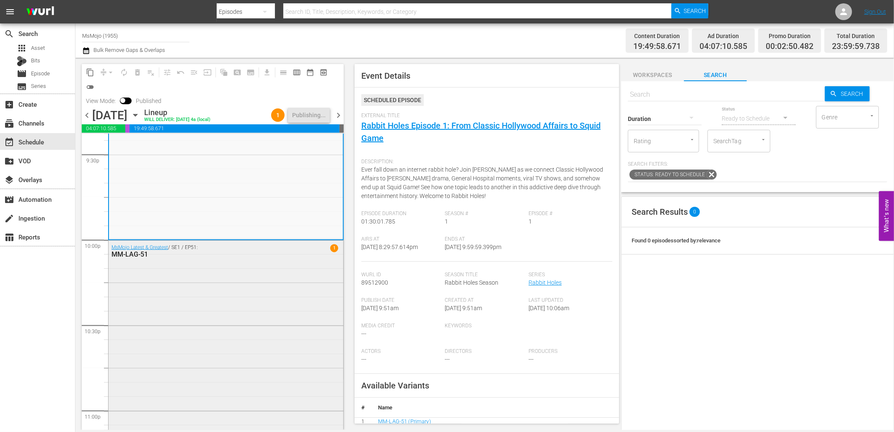
click at [228, 279] on div "MsMojo Latest & Greatest / SE1 / EP51: MM-LAG-51 1" at bounding box center [226, 410] width 235 height 339
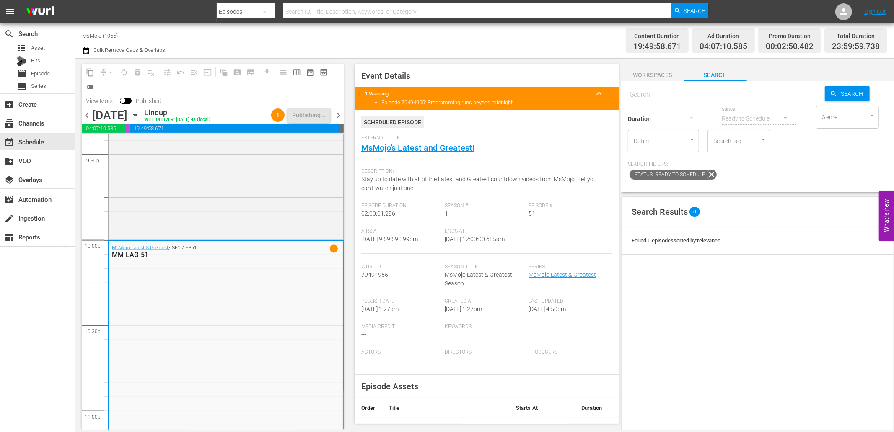
click at [210, 224] on div "Rabbit Holes / SE1 / EP1: MM-Rabbit-Hole_E1_T4A0K0" at bounding box center [226, 111] width 235 height 254
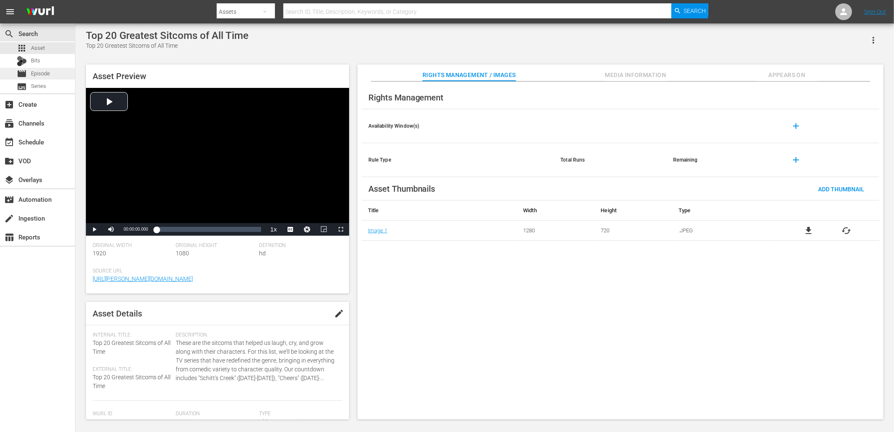
click at [55, 75] on div "movie Episode" at bounding box center [37, 74] width 75 height 12
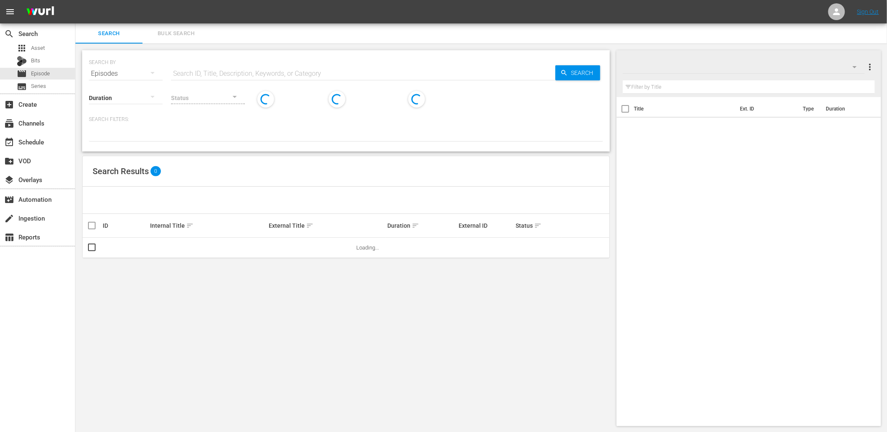
click at [196, 73] on input "text" at bounding box center [363, 74] width 384 height 20
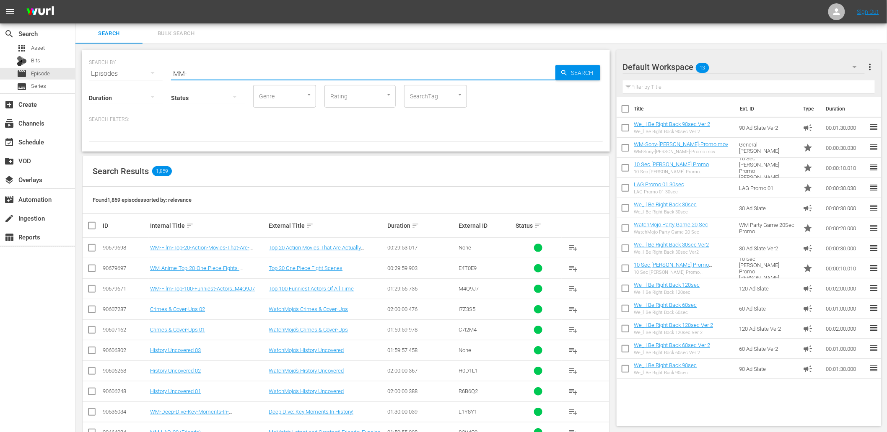
type input "MM-LAG"
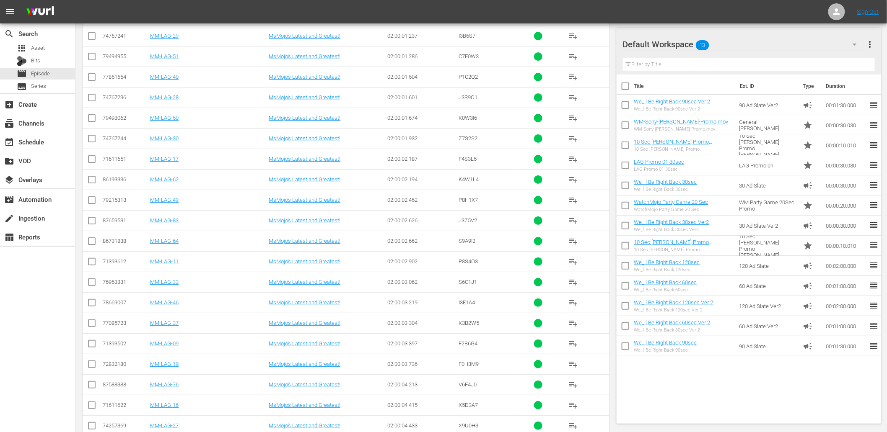
scroll to position [1363, 0]
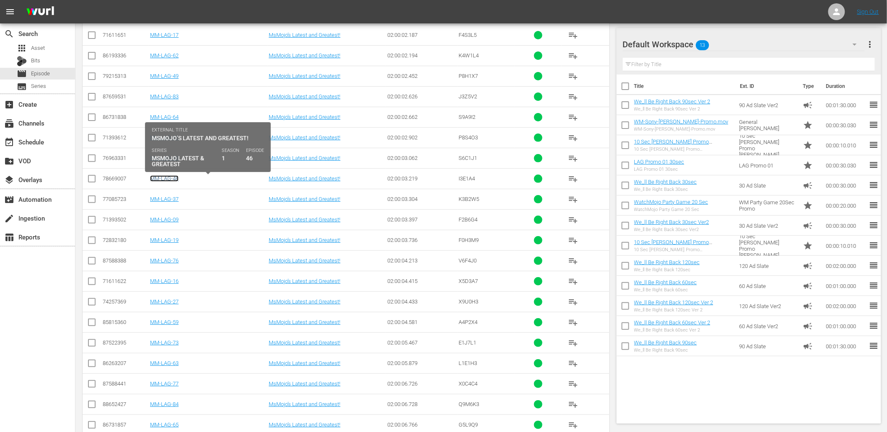
click at [174, 179] on link "MM-LAG-46" at bounding box center [164, 179] width 28 height 6
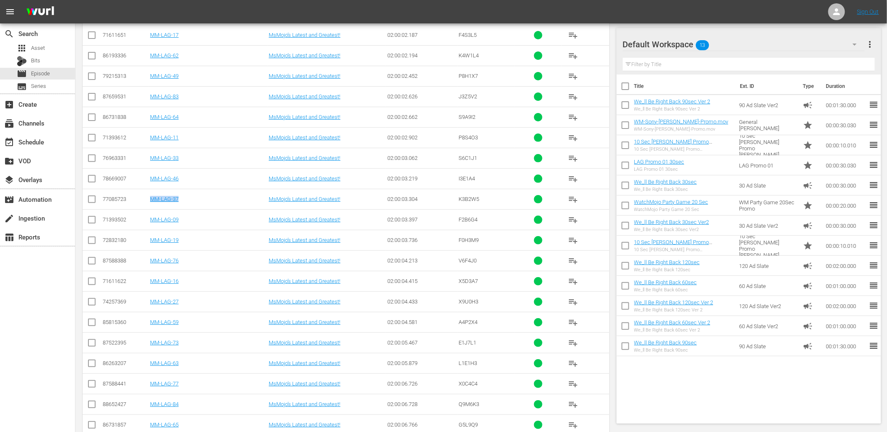
drag, startPoint x: 190, startPoint y: 199, endPoint x: 151, endPoint y: 205, distance: 39.0
click at [151, 205] on td "MM-LAG-37" at bounding box center [208, 199] width 119 height 21
copy link "MM-LAG-37"
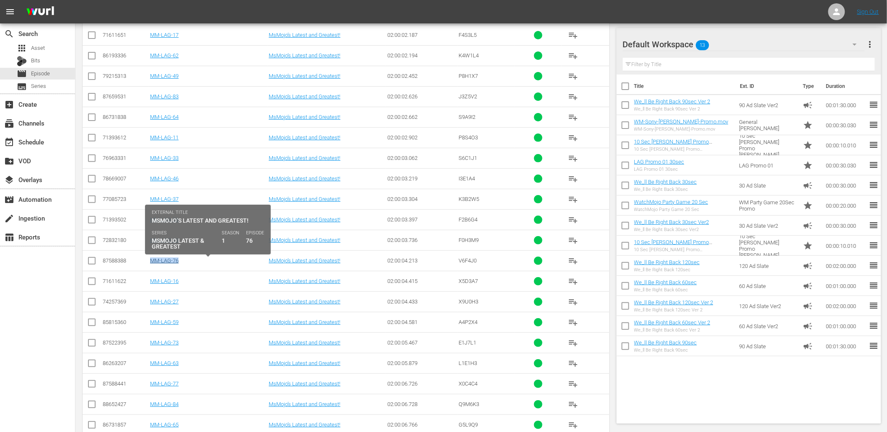
drag, startPoint x: 178, startPoint y: 262, endPoint x: 150, endPoint y: 266, distance: 28.3
click at [150, 264] on div "MM-LAG-76" at bounding box center [208, 261] width 116 height 6
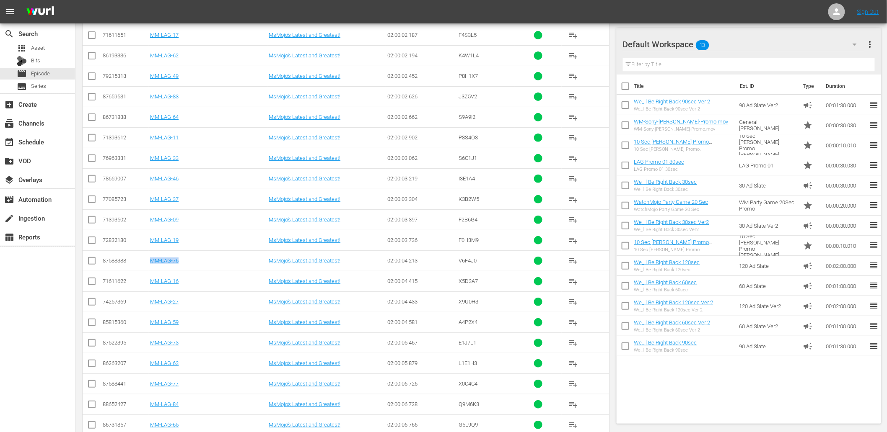
copy link "MM-LAG-76"
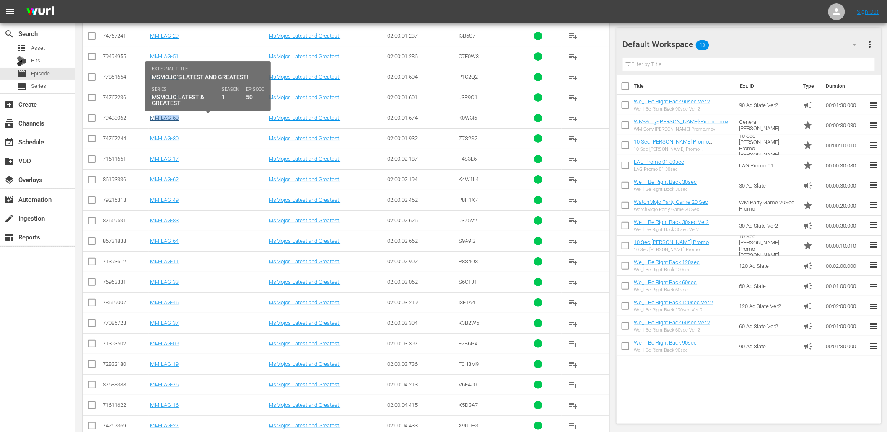
drag, startPoint x: 184, startPoint y: 120, endPoint x: 151, endPoint y: 122, distance: 32.4
click at [151, 121] on div "MM-LAG-50" at bounding box center [208, 118] width 116 height 6
copy link "MM-LAG-50"
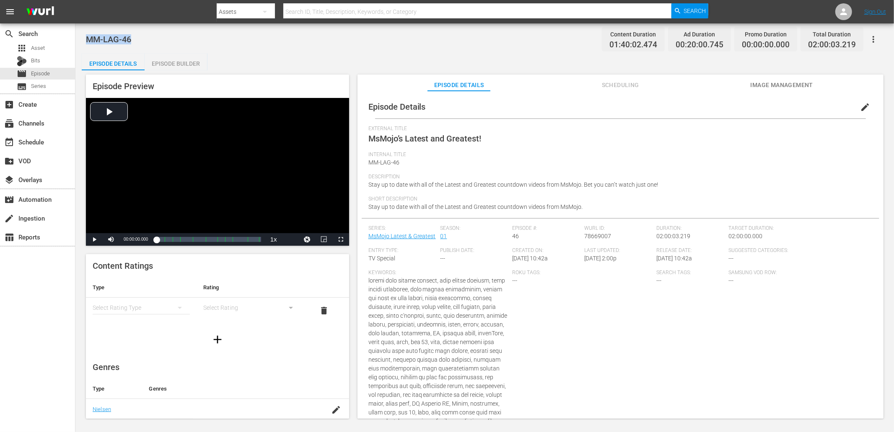
drag, startPoint x: 123, startPoint y: 41, endPoint x: 87, endPoint y: 42, distance: 36.1
click at [87, 42] on div "MM-LAG-46 Content Duration 01:40:02.474 Ad Duration 00:20:00.745 Promo Duration…" at bounding box center [484, 39] width 797 height 19
copy span "MM-LAG-46"
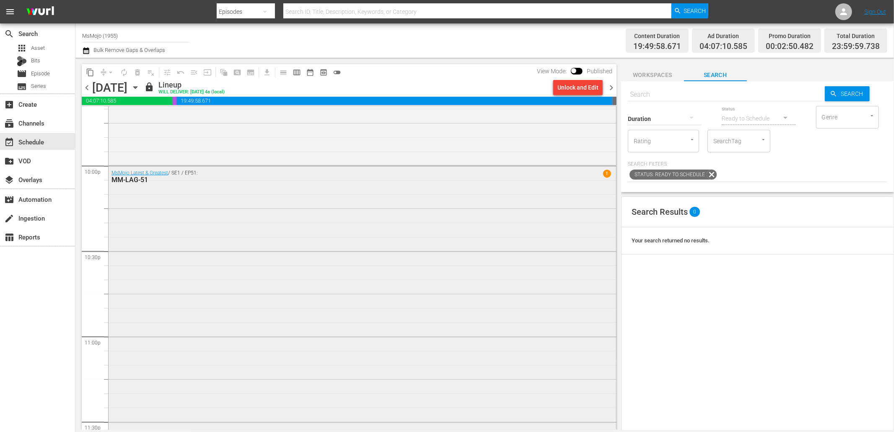
scroll to position [3686, 0]
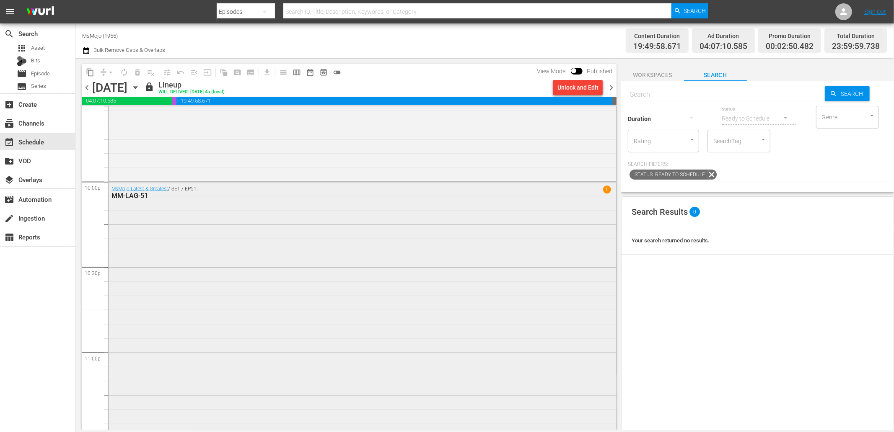
click at [344, 290] on div "MsMojo Latest & Greatest / SE1 / EP51: MM-LAG-51 1" at bounding box center [362, 351] width 507 height 339
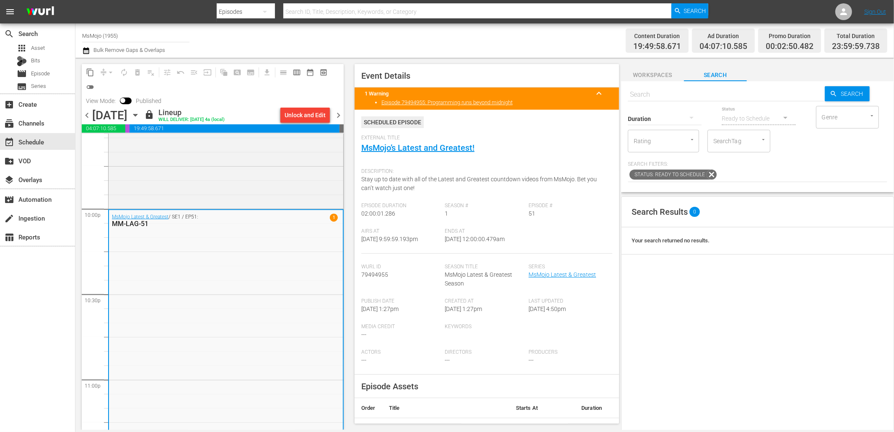
drag, startPoint x: 500, startPoint y: 246, endPoint x: 473, endPoint y: 249, distance: 27.0
click at [473, 249] on div "Ends At 9/29/25 @ 12:00:00.479am" at bounding box center [487, 241] width 84 height 26
copy span "12:00:00.479am"
click at [339, 116] on span "chevron_right" at bounding box center [338, 115] width 10 height 10
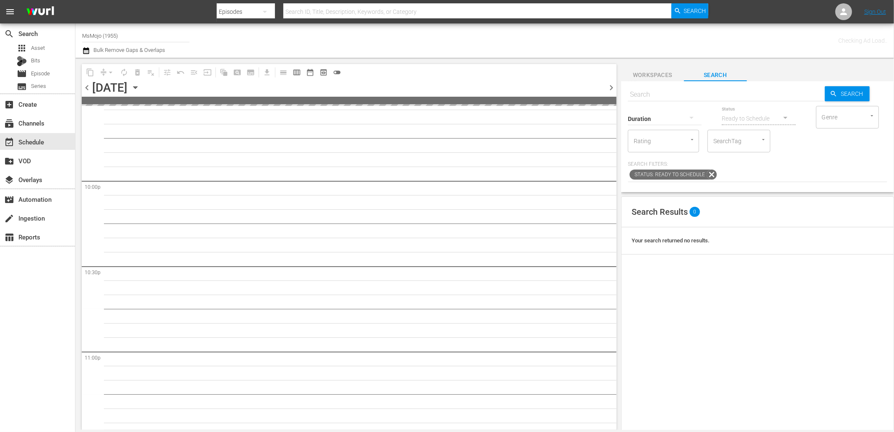
scroll to position [3701, 0]
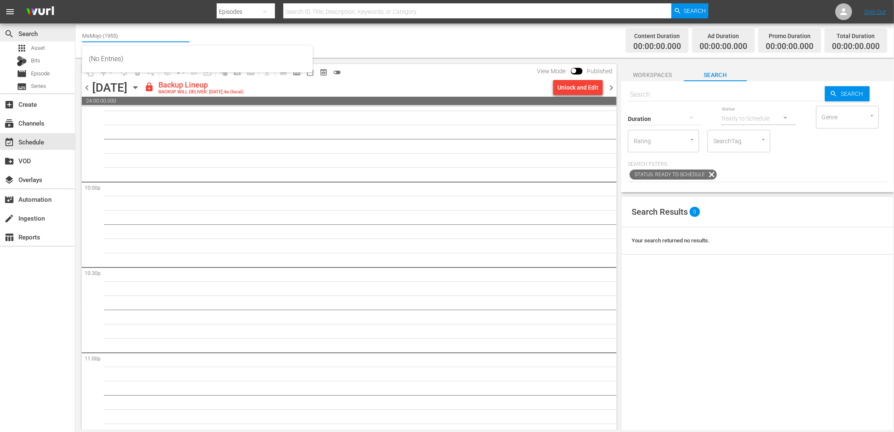
drag, startPoint x: 105, startPoint y: 32, endPoint x: 30, endPoint y: 39, distance: 74.9
click at [75, 0] on div "search Search apps Asset Bits movie Episode subtitles Series add_box Create sub…" at bounding box center [484, 0] width 818 height 0
click at [123, 57] on div "WatchMojo (1109 - watchmojo_1)" at bounding box center [197, 59] width 217 height 20
type input "WatchMojo (1109 - watchmojo_1)"
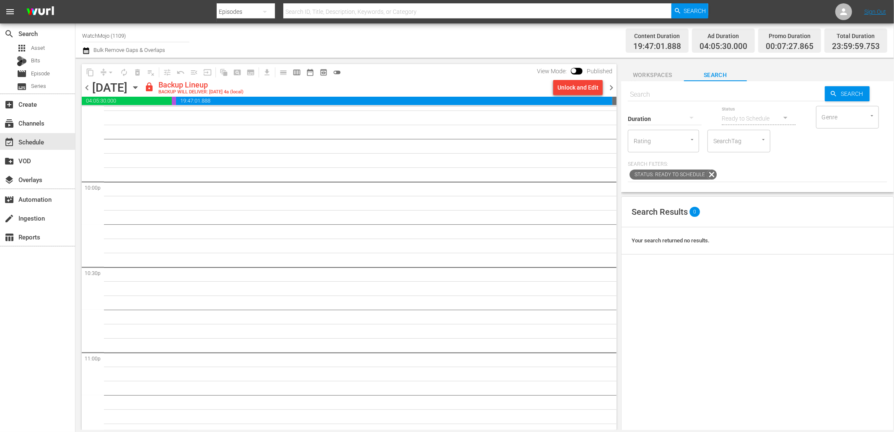
click at [89, 87] on span "chevron_left" at bounding box center [87, 88] width 10 height 10
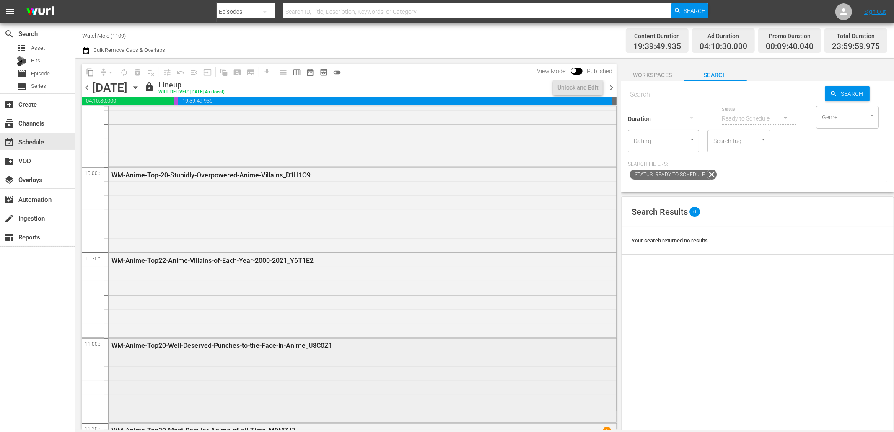
scroll to position [3779, 0]
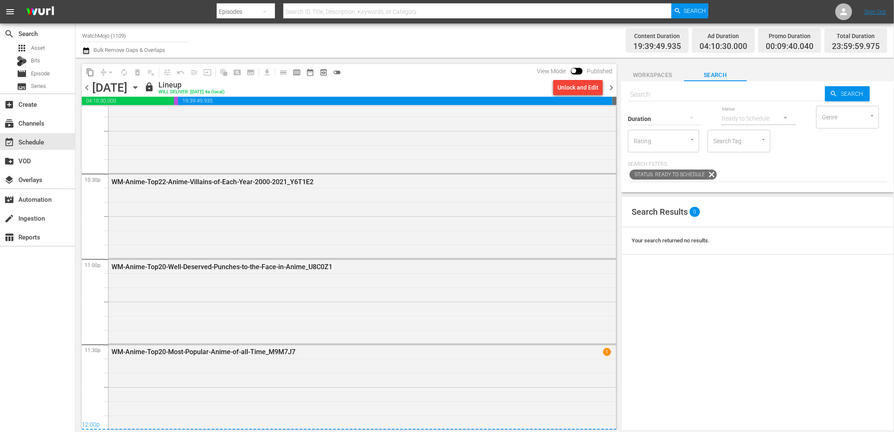
click at [293, 367] on div "WM-Anime-Top20-Most-Popular-Anime-of-all-Time_M9M7J7 1" at bounding box center [362, 386] width 507 height 83
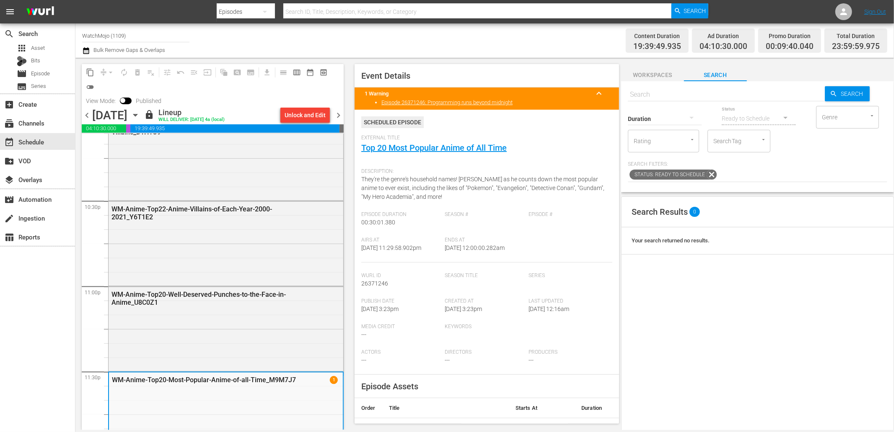
click at [342, 117] on span "chevron_right" at bounding box center [338, 115] width 10 height 10
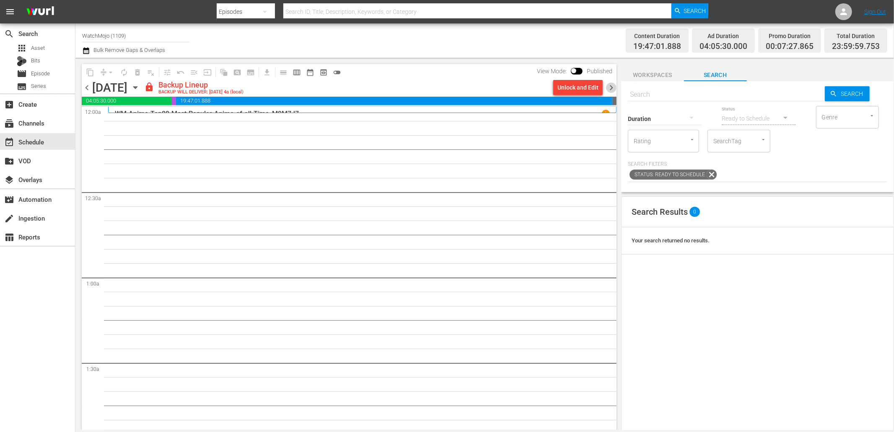
click at [612, 83] on span "chevron_right" at bounding box center [611, 88] width 10 height 10
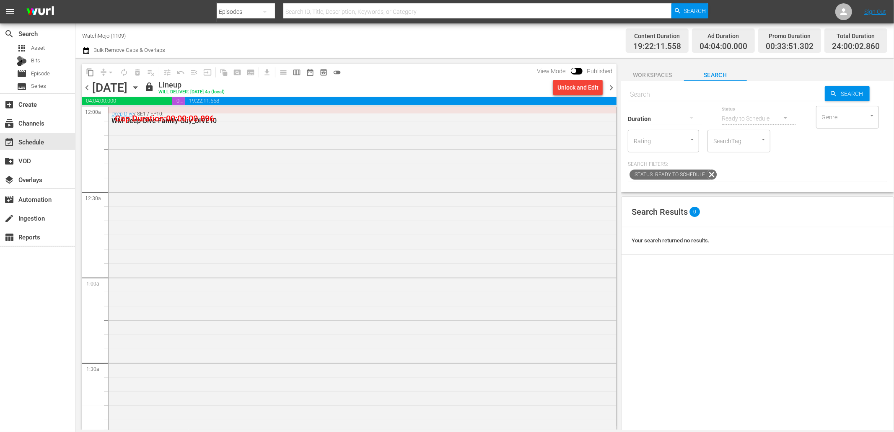
click at [610, 90] on span "chevron_right" at bounding box center [611, 88] width 10 height 10
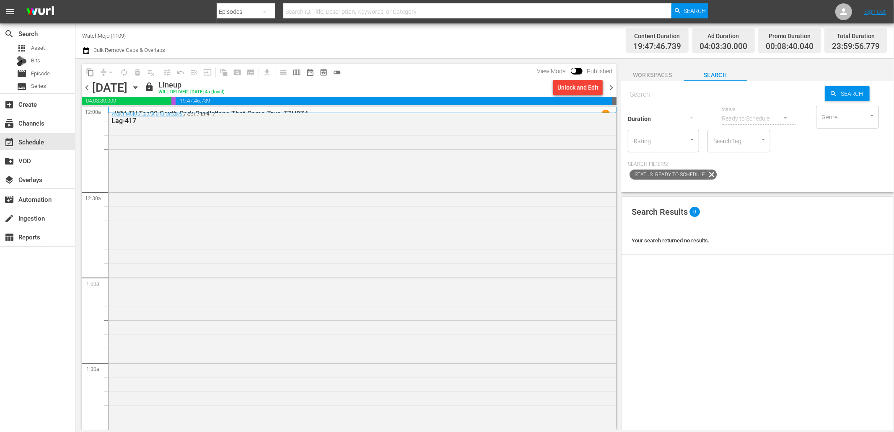
click at [84, 85] on span "chevron_left" at bounding box center [87, 88] width 10 height 10
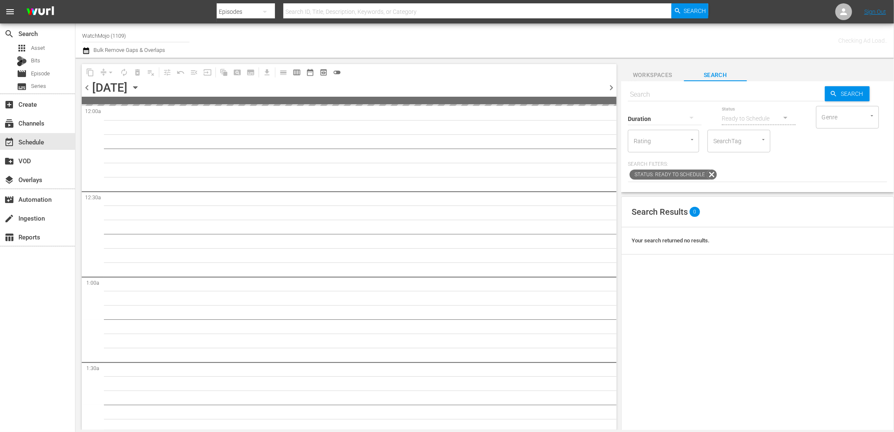
click at [84, 85] on span "chevron_left" at bounding box center [87, 88] width 10 height 10
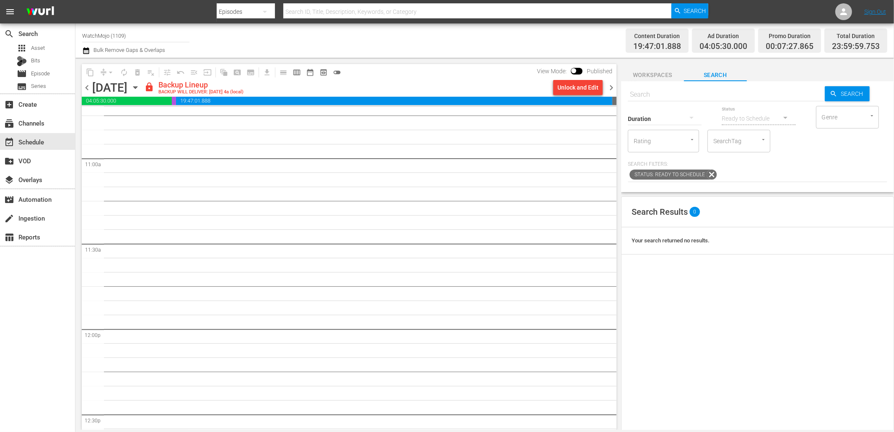
scroll to position [1831, 0]
click at [580, 84] on div "Unlock and Edit" at bounding box center [577, 87] width 41 height 15
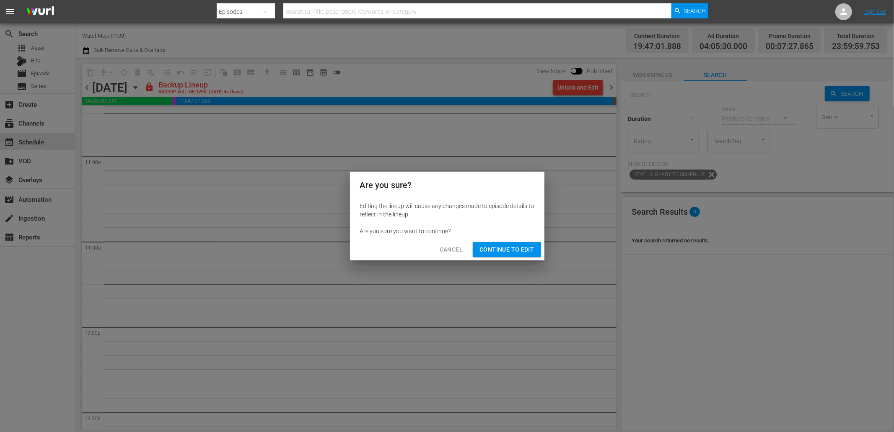
click at [499, 249] on span "Continue to Edit" at bounding box center [506, 250] width 54 height 10
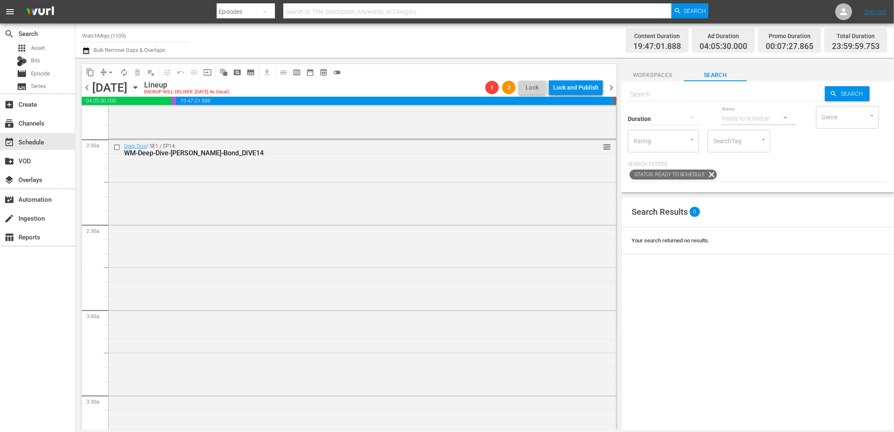
scroll to position [303, 0]
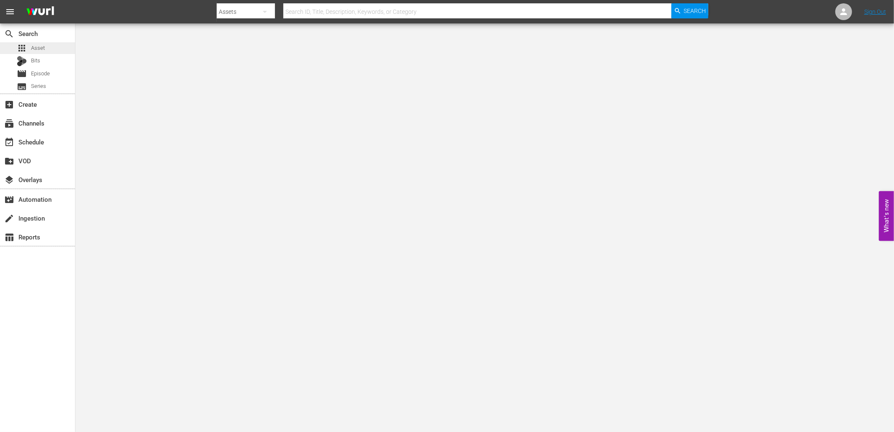
click at [39, 46] on span "Asset" at bounding box center [38, 48] width 14 height 8
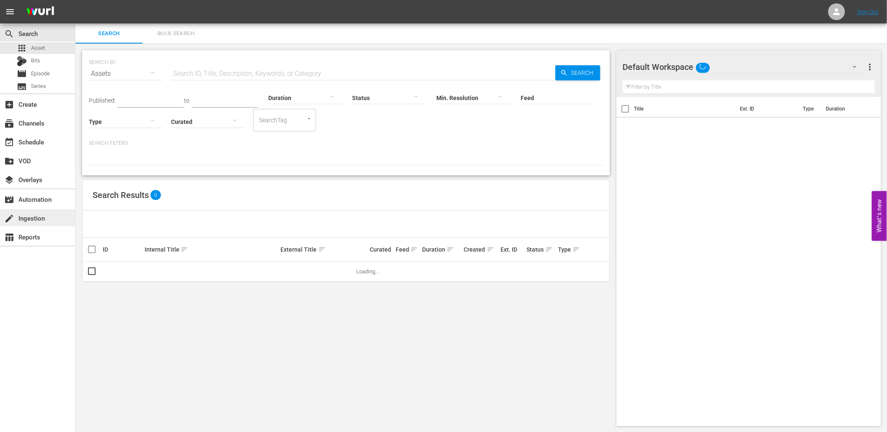
click at [24, 218] on div "create Ingestion" at bounding box center [23, 217] width 47 height 8
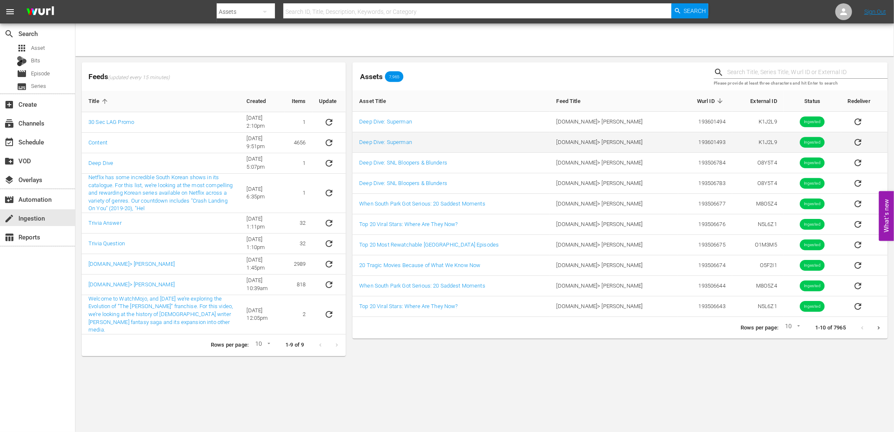
click at [749, 142] on td "K1J2L9" at bounding box center [758, 142] width 52 height 21
copy td "K1J2L9"
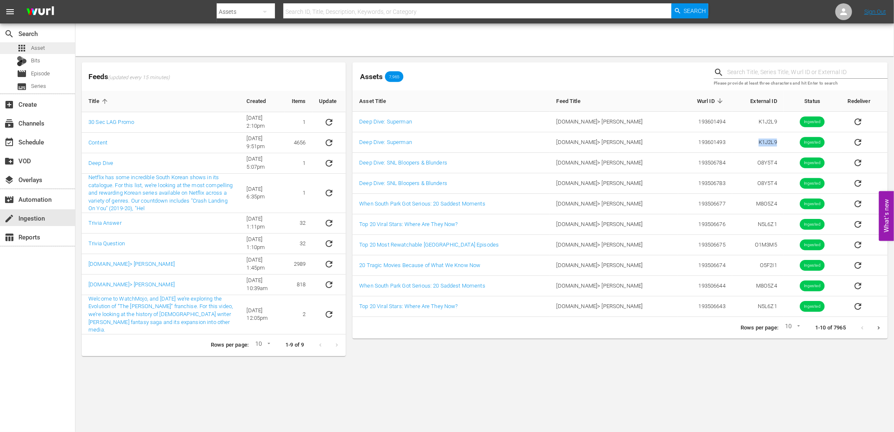
click at [37, 47] on span "Asset" at bounding box center [38, 48] width 14 height 8
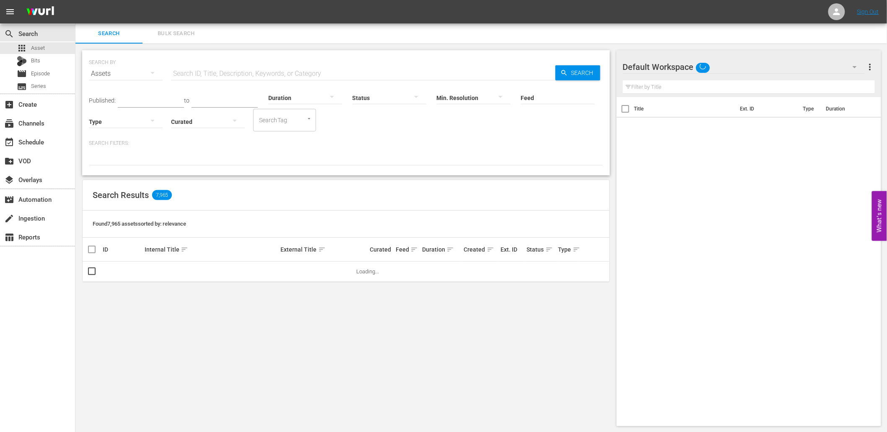
click at [235, 66] on input "text" at bounding box center [363, 74] width 384 height 20
paste input "K1J2L9"
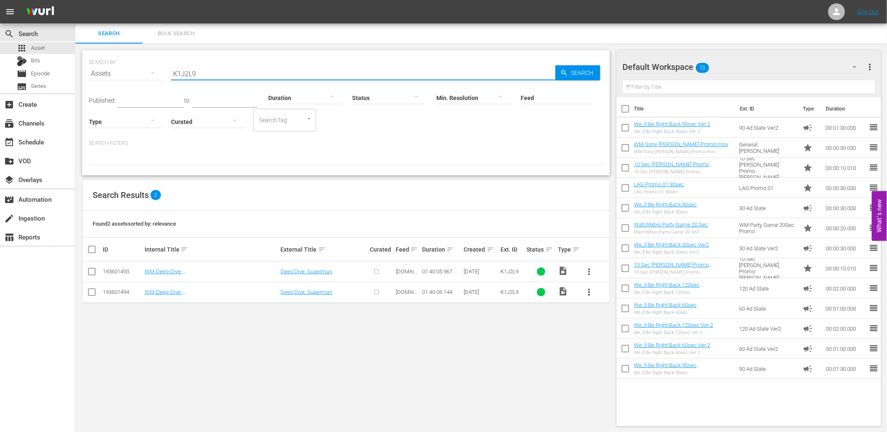
type input "K1J2L9"
click at [397, 204] on div "Search Results 2" at bounding box center [346, 195] width 527 height 31
click at [90, 294] on input "checkbox" at bounding box center [92, 294] width 10 height 10
checkbox input "true"
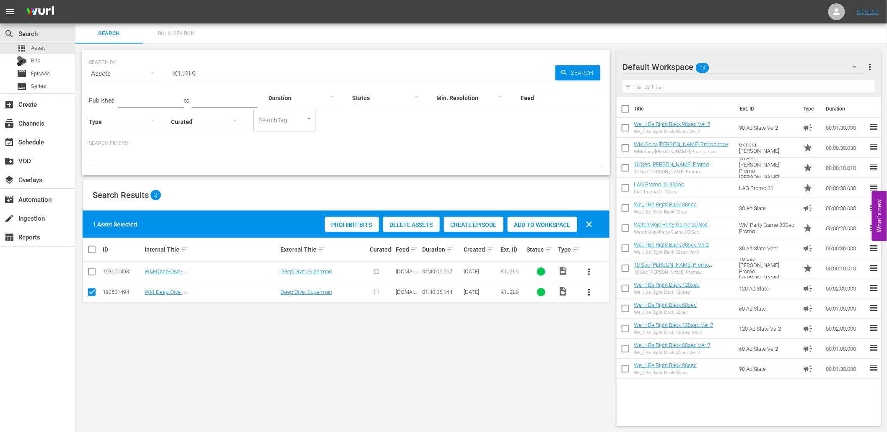
click at [419, 228] on div "Delete Assets" at bounding box center [411, 225] width 57 height 16
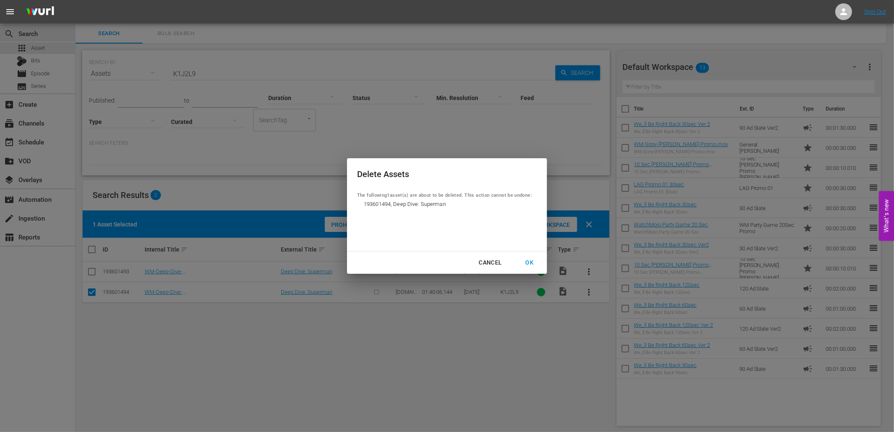
click at [531, 262] on div "OK" at bounding box center [529, 263] width 22 height 10
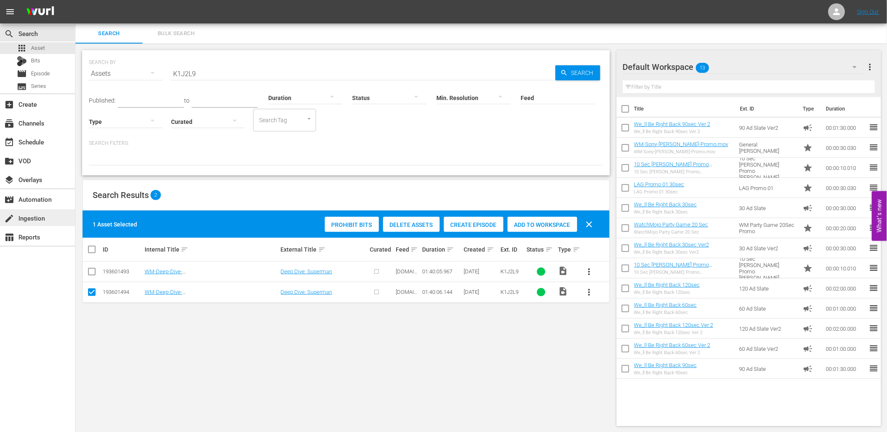
click at [31, 218] on div "create Ingestion" at bounding box center [23, 217] width 47 height 8
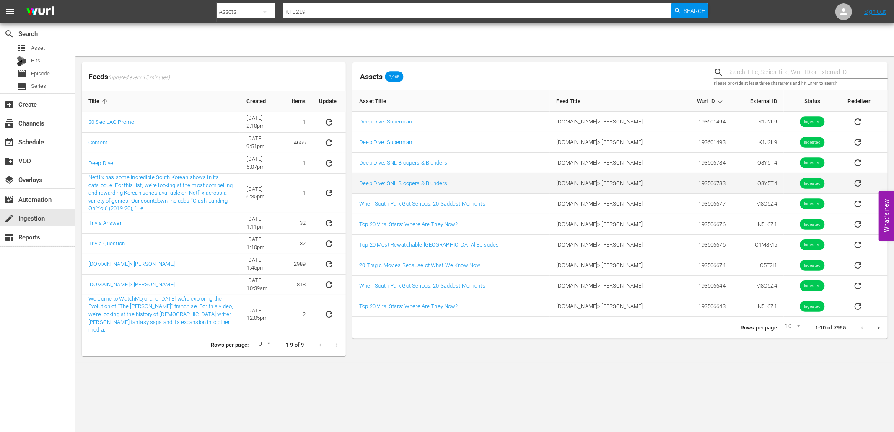
click at [760, 182] on td "O8Y5T4" at bounding box center [758, 183] width 52 height 21
copy td "O8Y5T4"
click at [32, 75] on span "Episode" at bounding box center [40, 74] width 19 height 8
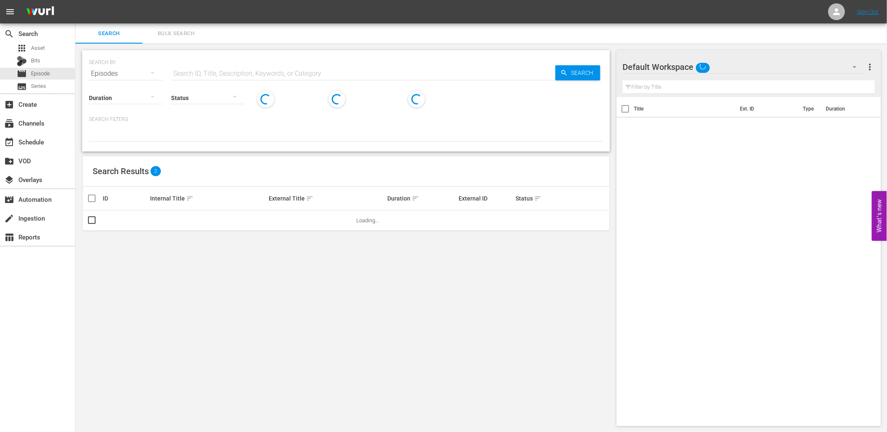
click at [196, 74] on input "text" at bounding box center [363, 74] width 384 height 20
paste input "O8Y5T4"
type input "O8Y5T4"
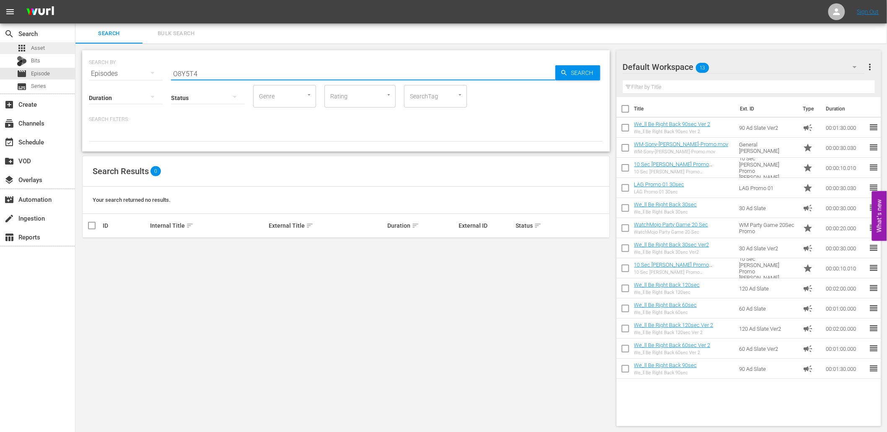
click at [42, 52] on span "Asset" at bounding box center [38, 48] width 14 height 8
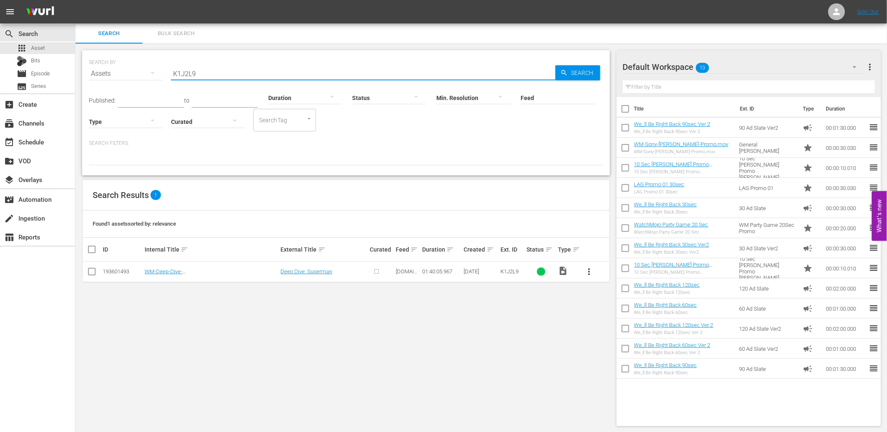
drag, startPoint x: 210, startPoint y: 75, endPoint x: 123, endPoint y: 72, distance: 86.4
click at [123, 72] on div "SEARCH BY Search By Assets Search ID, Title, Description, Keywords, or Category…" at bounding box center [346, 69] width 514 height 30
paste input "O8Y5T4"
type input "O8Y5T4"
click at [87, 294] on input "checkbox" at bounding box center [92, 294] width 10 height 10
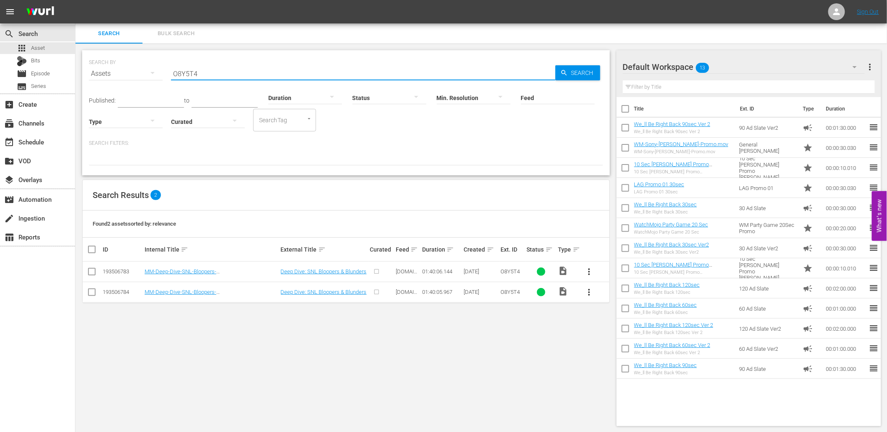
checkbox input "true"
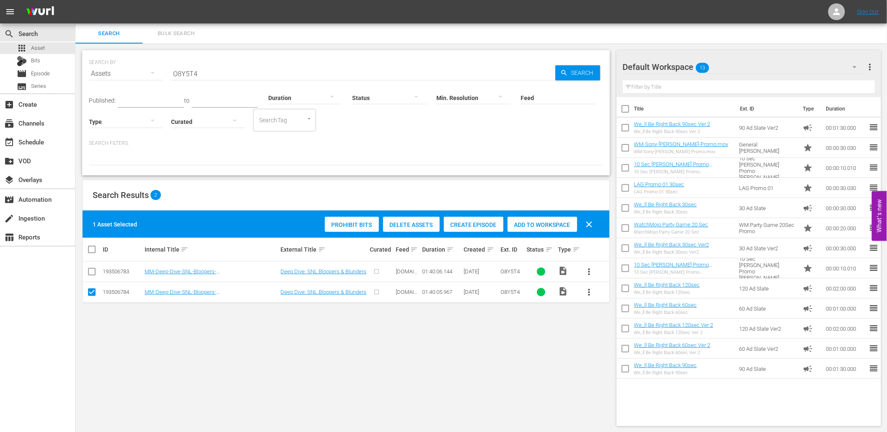
click at [409, 224] on span "Delete Assets" at bounding box center [411, 225] width 57 height 7
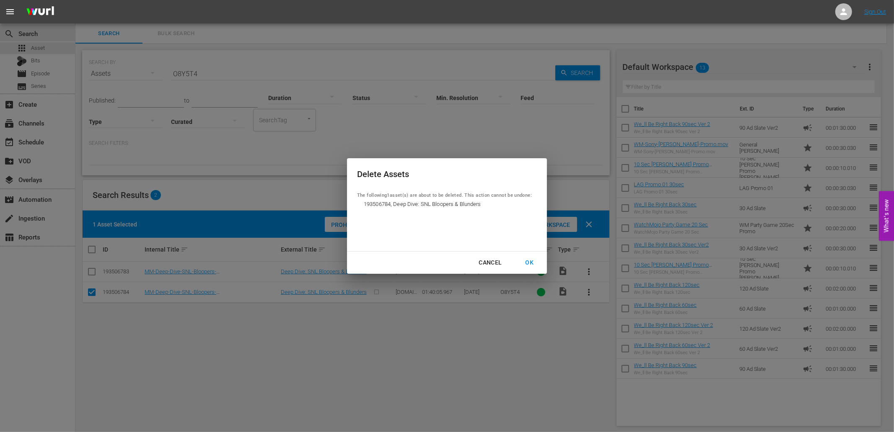
click at [530, 259] on div "OK" at bounding box center [529, 263] width 22 height 10
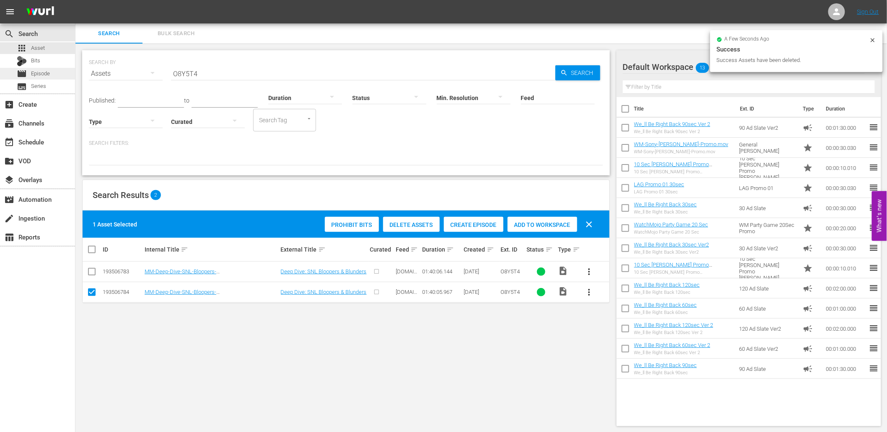
click at [42, 75] on span "Episode" at bounding box center [40, 74] width 19 height 8
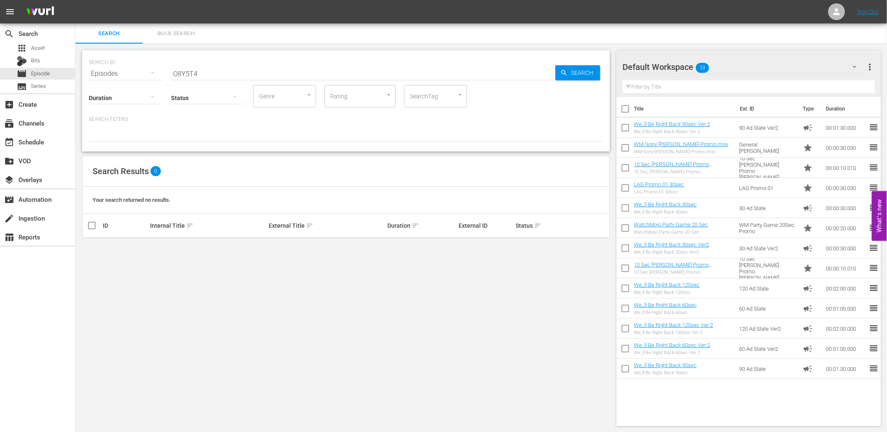
click at [207, 297] on div "SEARCH BY Search By Episodes Search ID, Title, Description, Keywords, or Catego…" at bounding box center [345, 239] width 541 height 390
